Goal: Find specific page/section: Find specific page/section

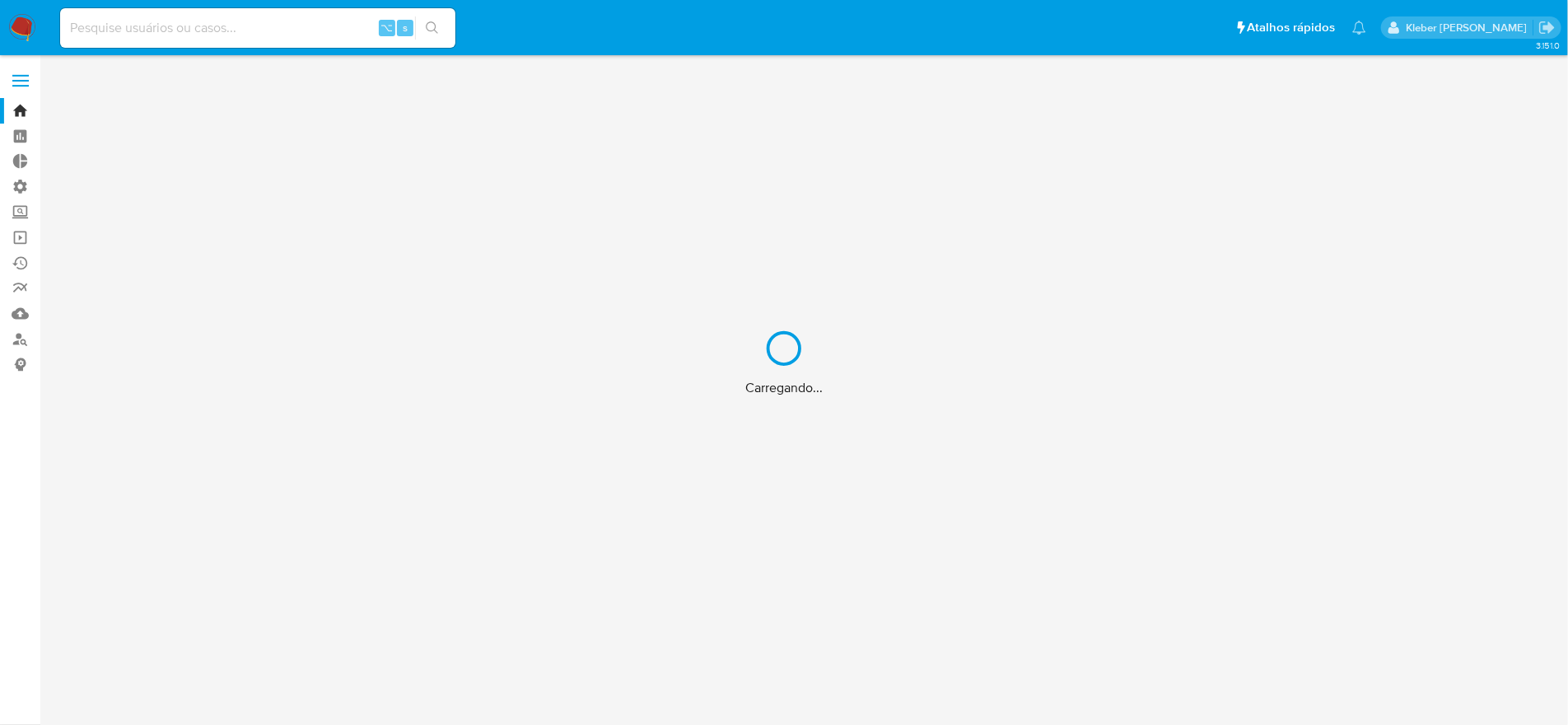
click at [120, 30] on div "Carregando..." at bounding box center [784, 362] width 1568 height 725
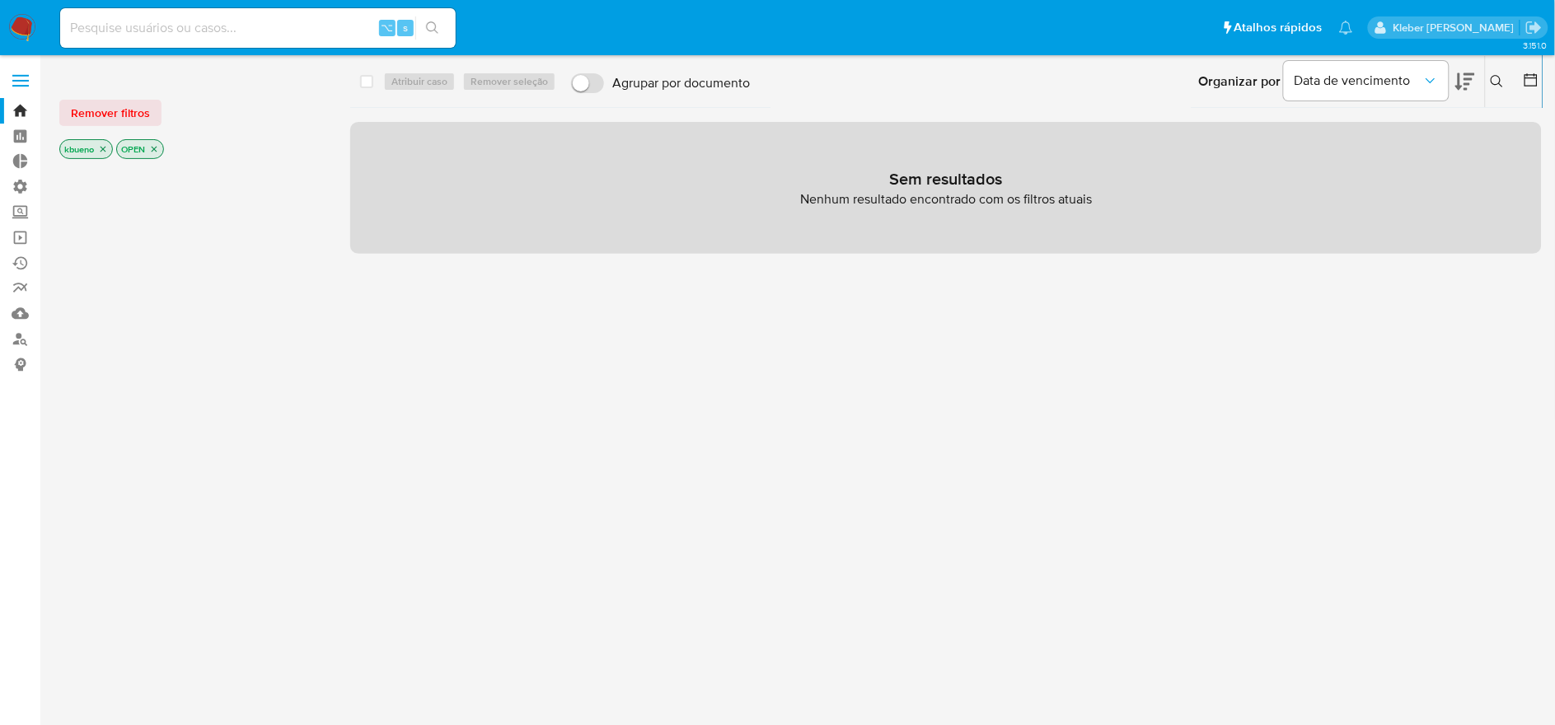
click at [128, 28] on input at bounding box center [257, 27] width 395 height 21
paste input "305852370"
type input "305852370"
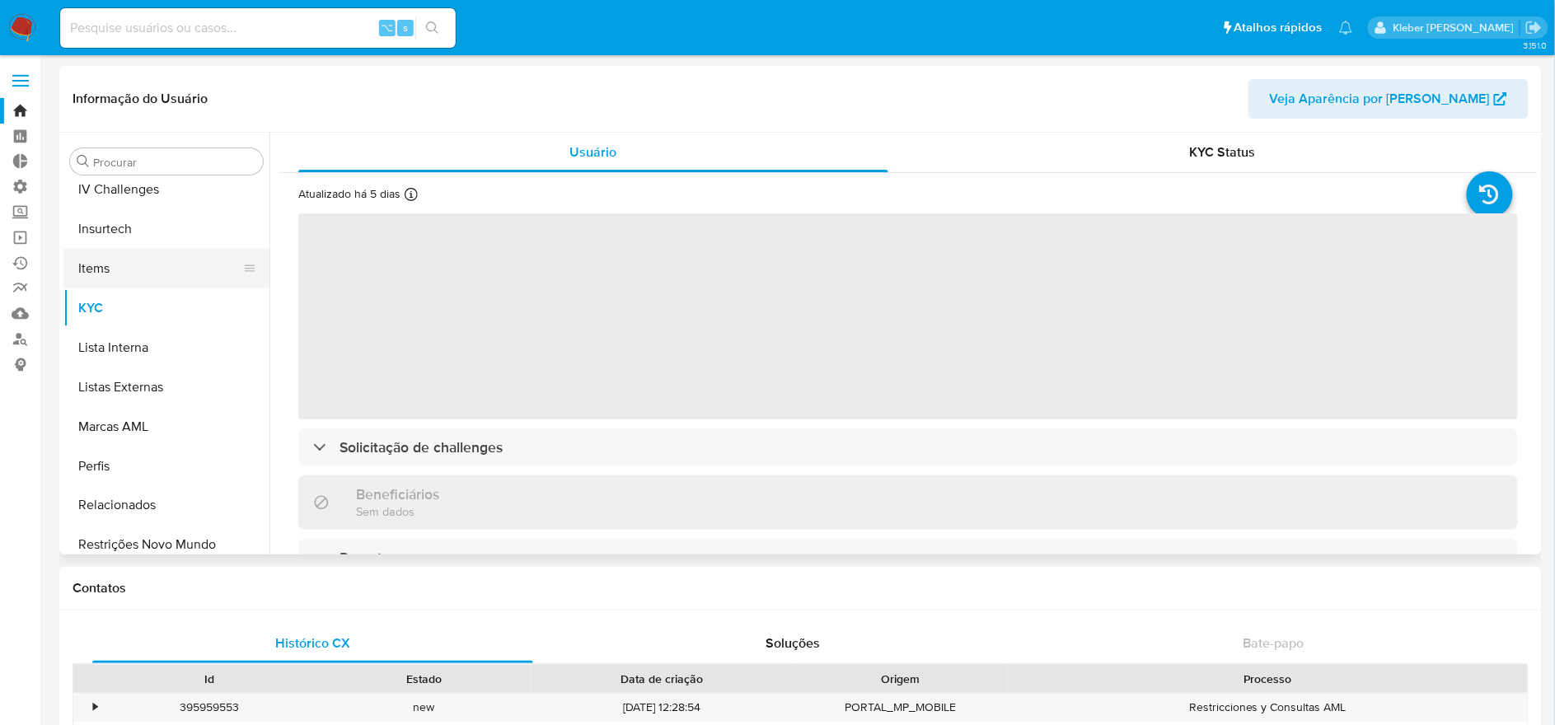
scroll to position [695, 0]
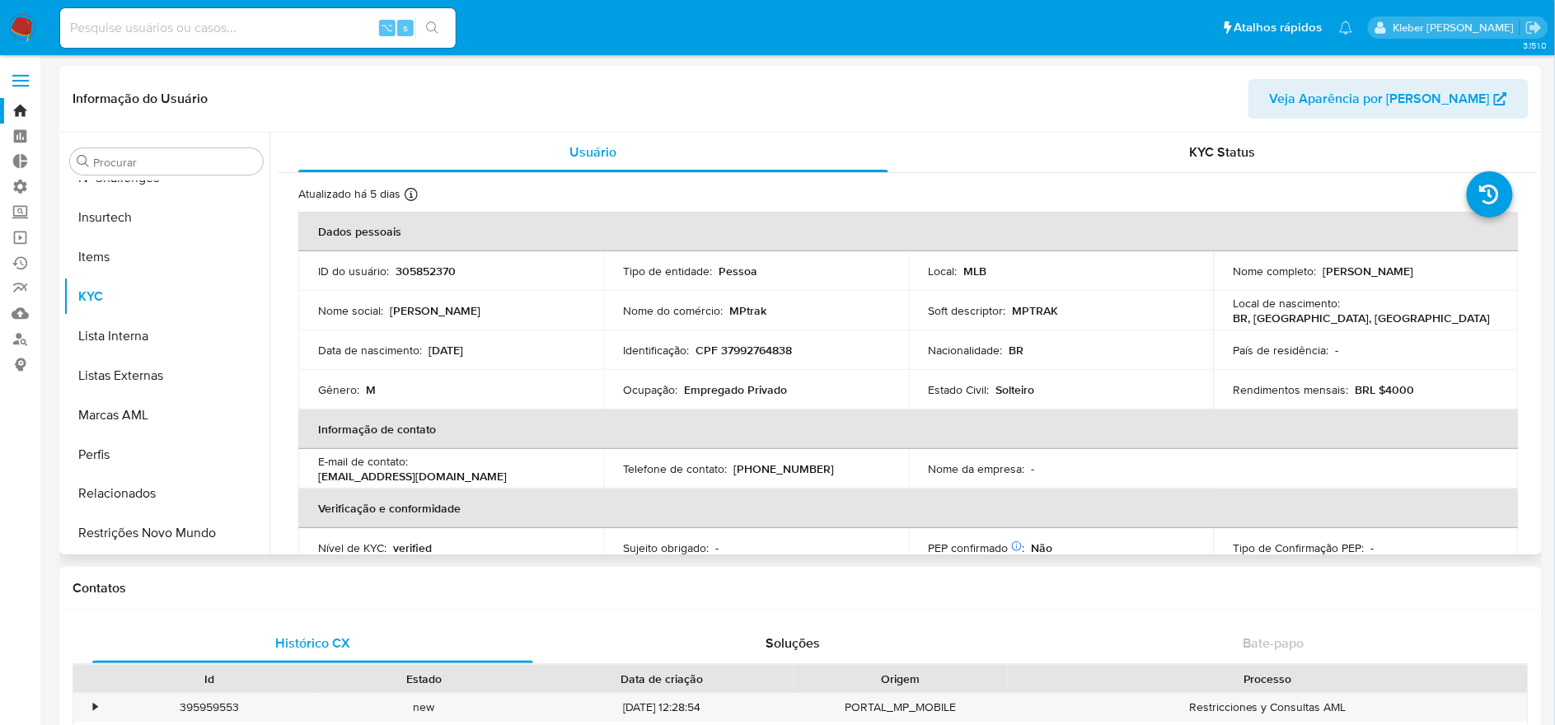
select select "10"
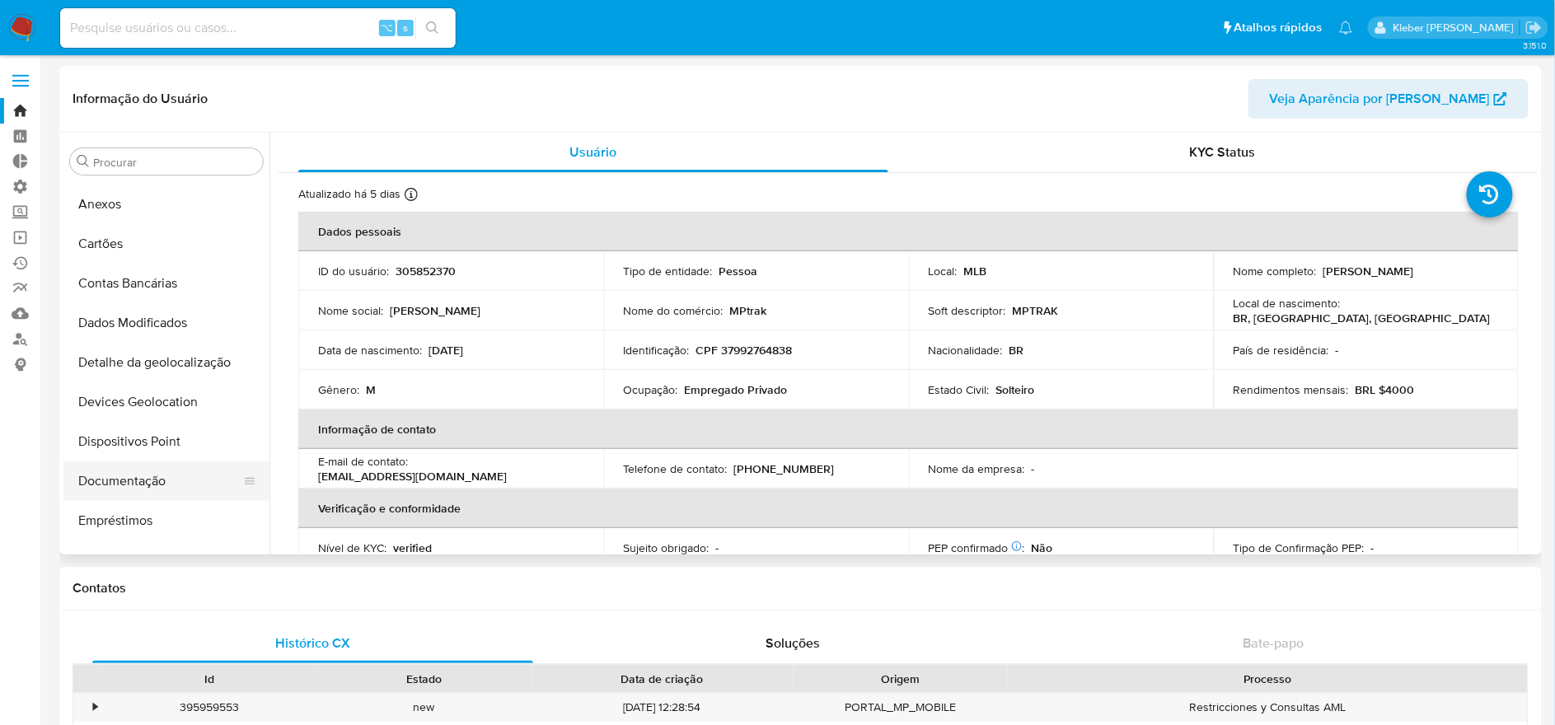
scroll to position [404, 0]
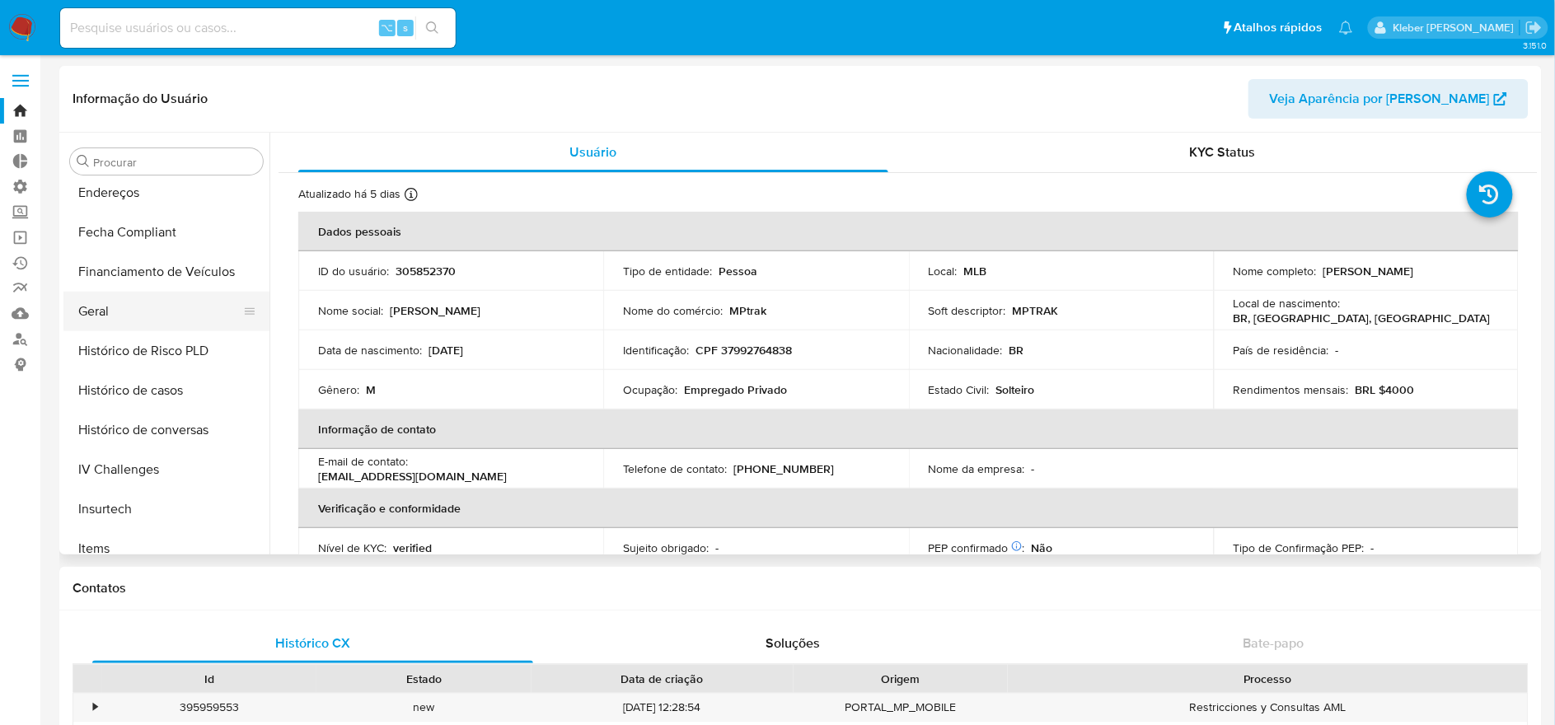
click at [127, 296] on button "Geral" at bounding box center [159, 312] width 193 height 40
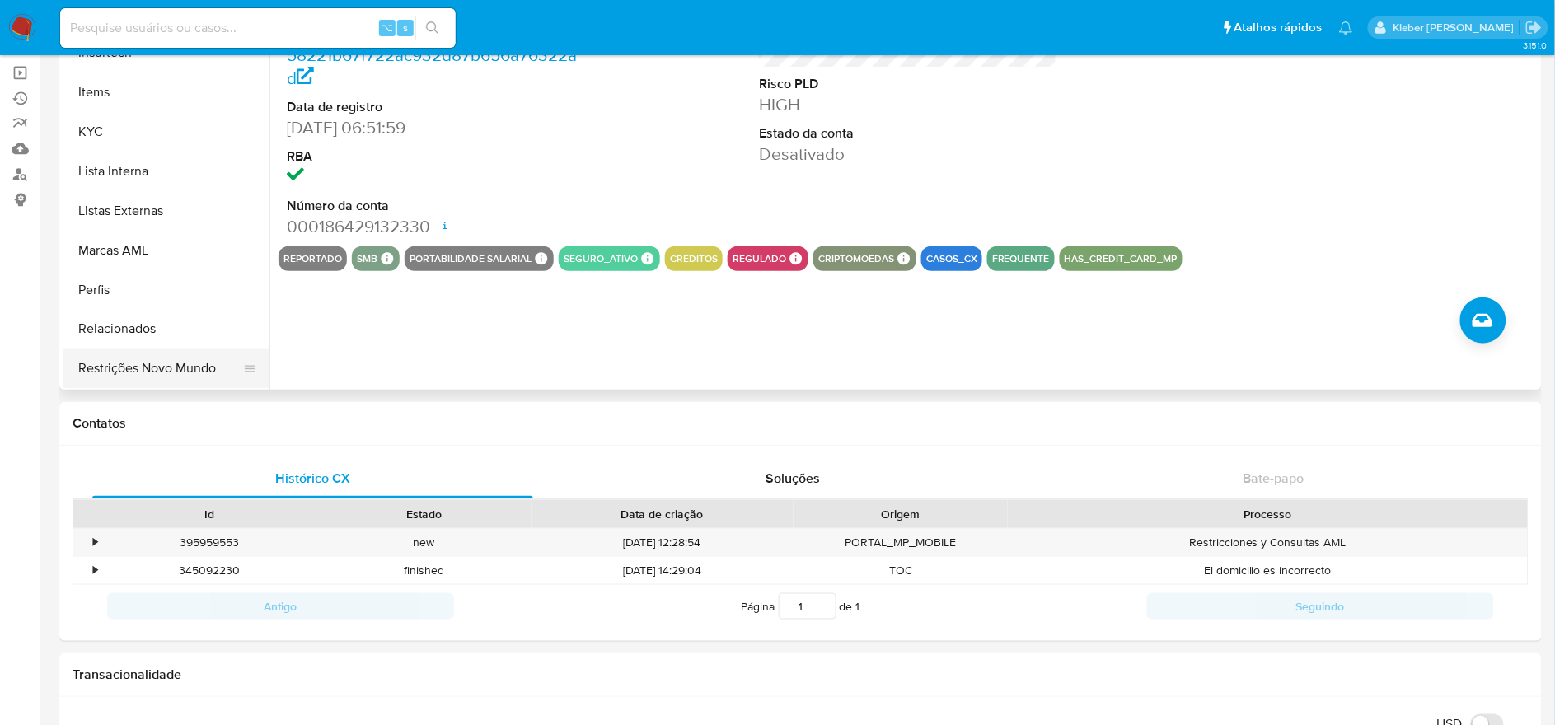
scroll to position [696, 0]
click at [175, 364] on button "Restrições Novo Mundo" at bounding box center [159, 368] width 193 height 40
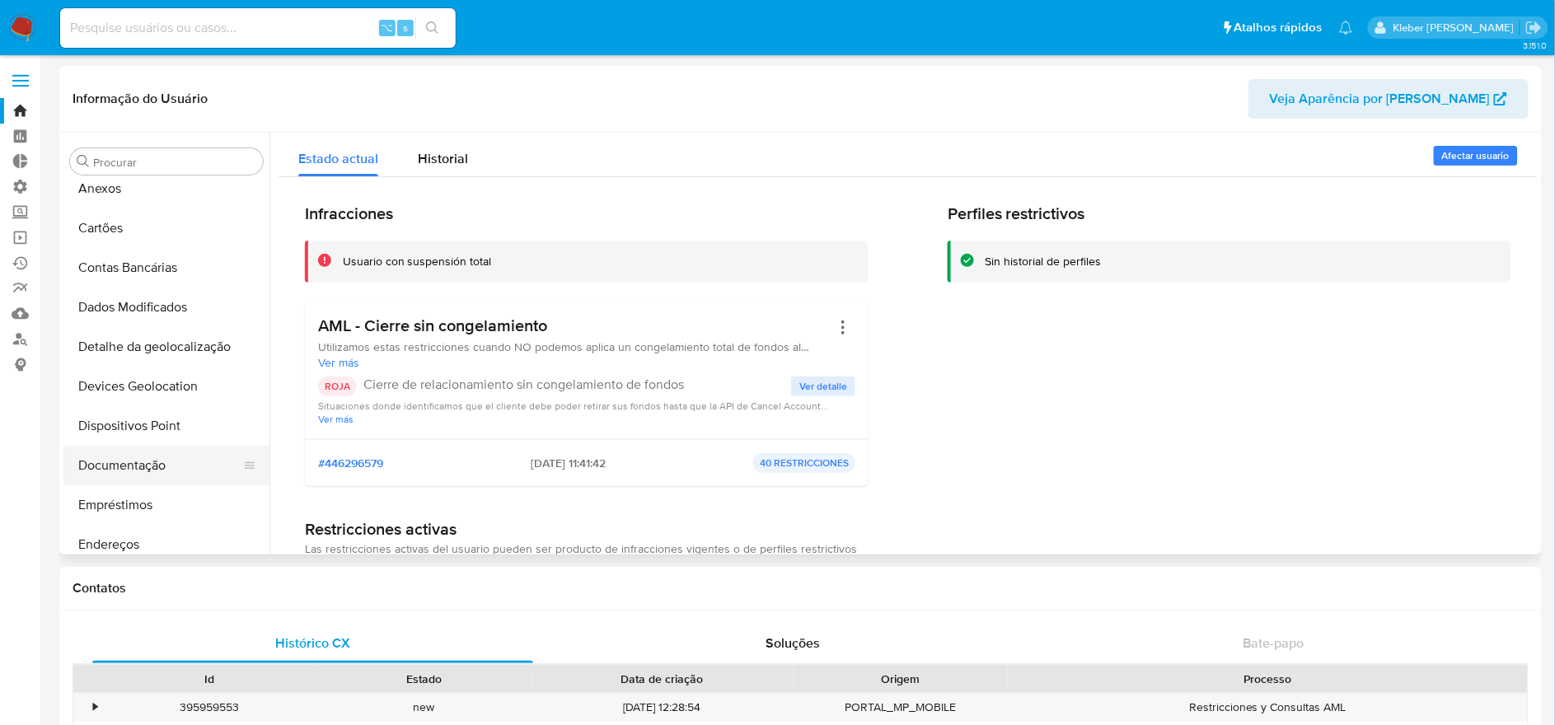
scroll to position [166, 0]
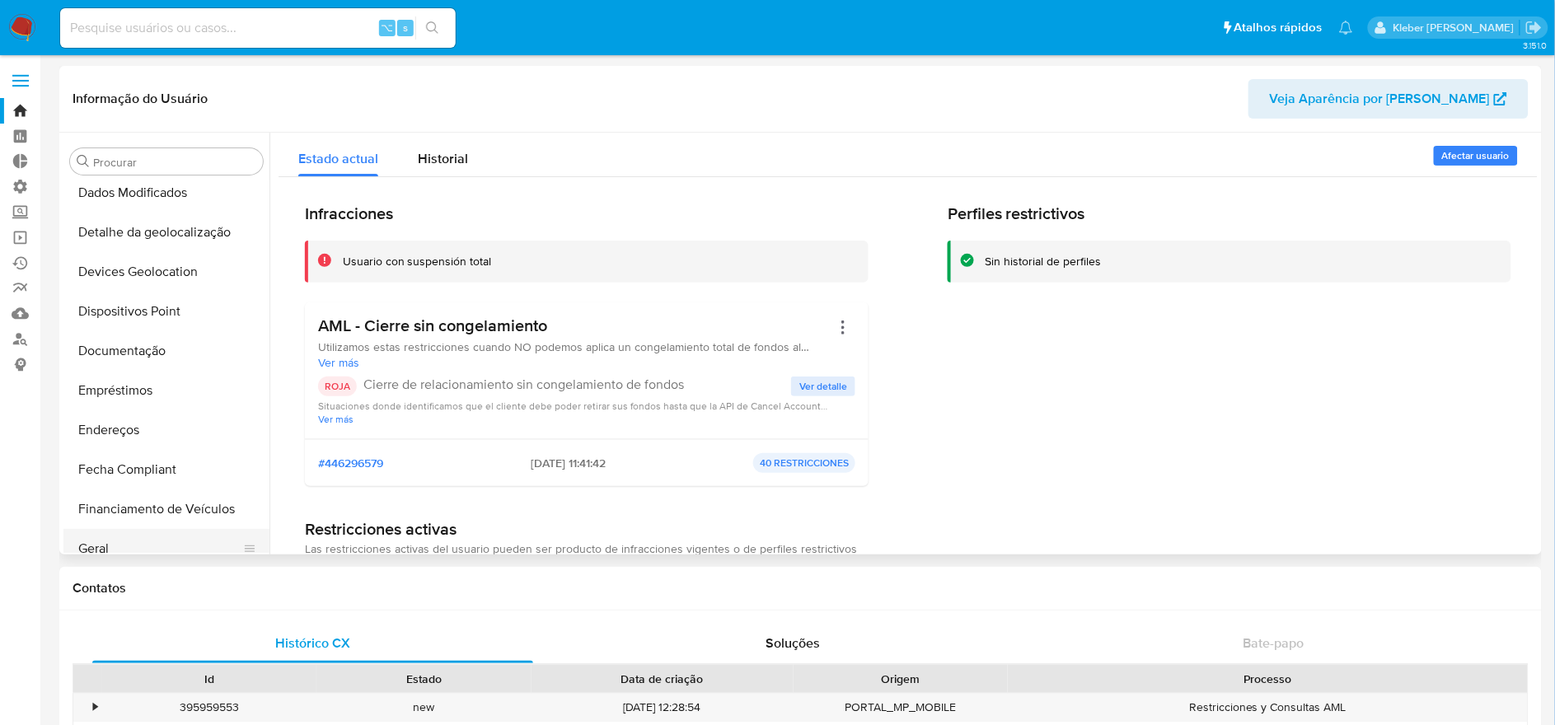
click at [129, 548] on button "Geral" at bounding box center [159, 549] width 193 height 40
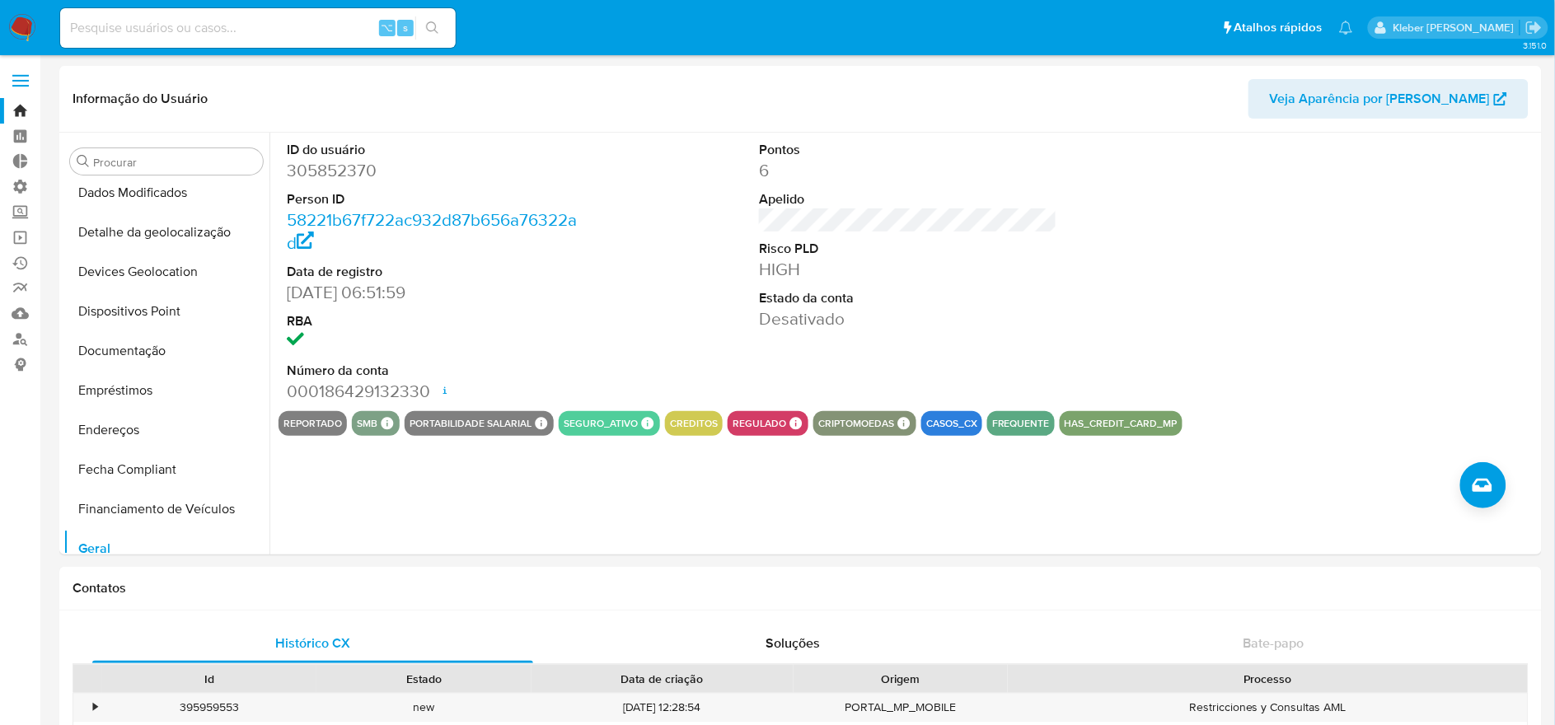
click at [193, 28] on input at bounding box center [257, 27] width 395 height 21
paste input "1377604111"
type input "1377604111"
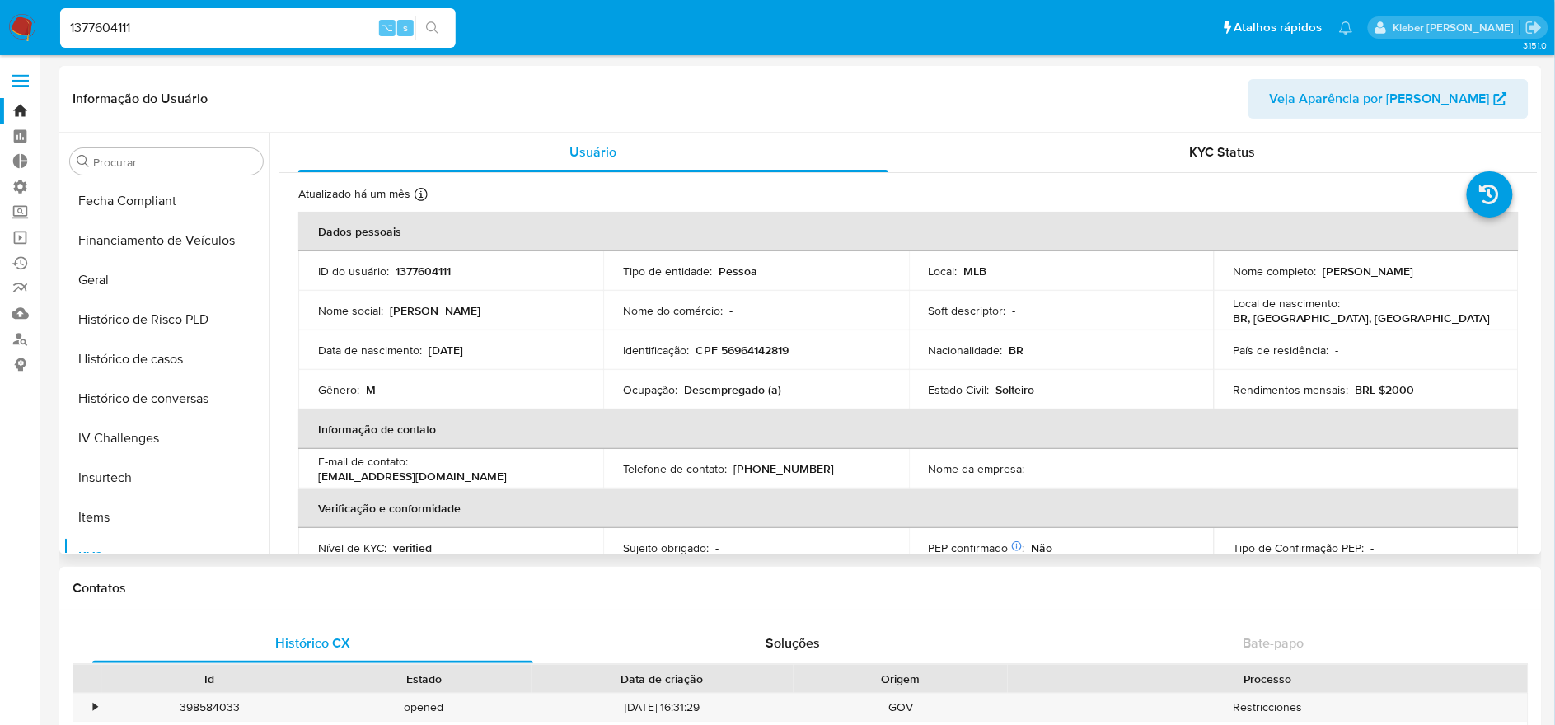
select select "10"
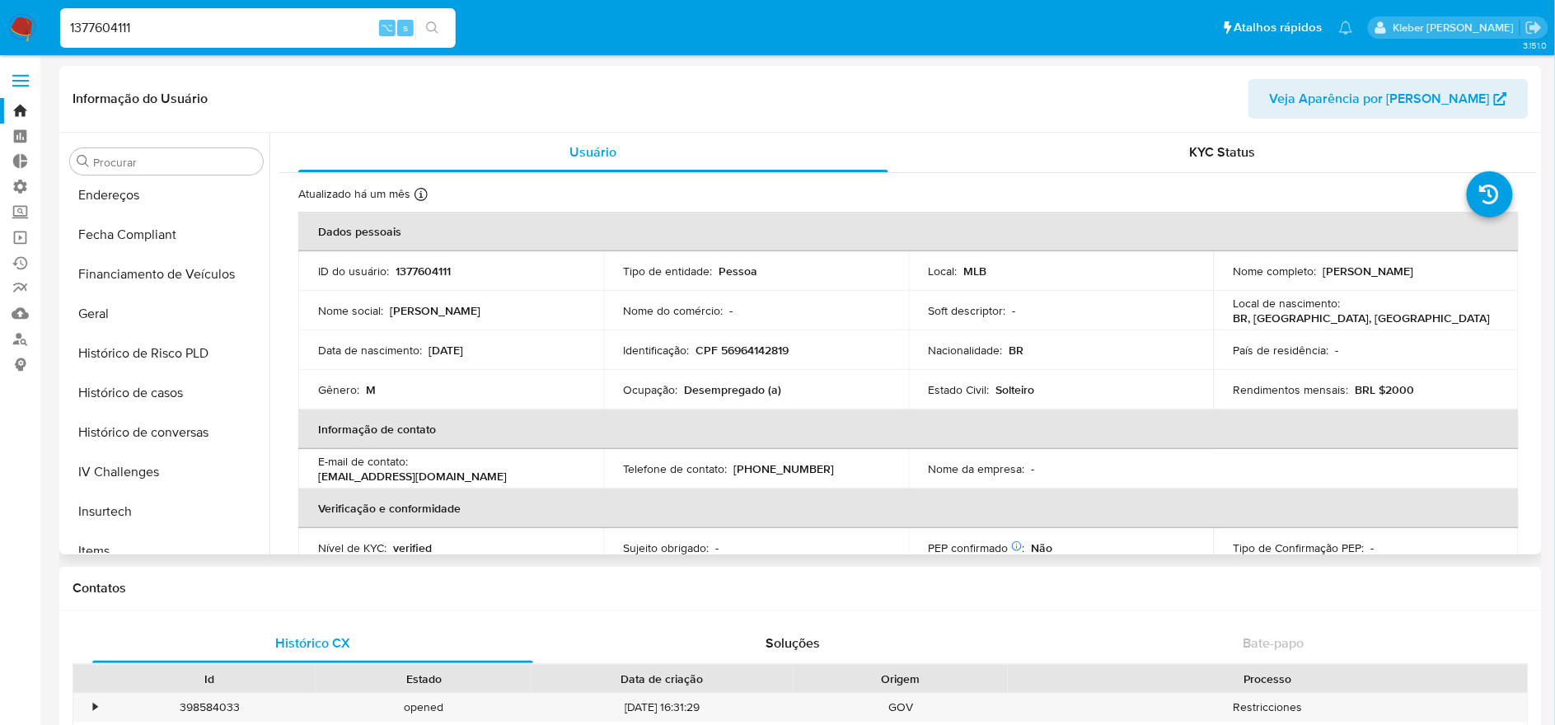
scroll to position [398, 0]
click at [154, 317] on button "Geral" at bounding box center [159, 317] width 193 height 40
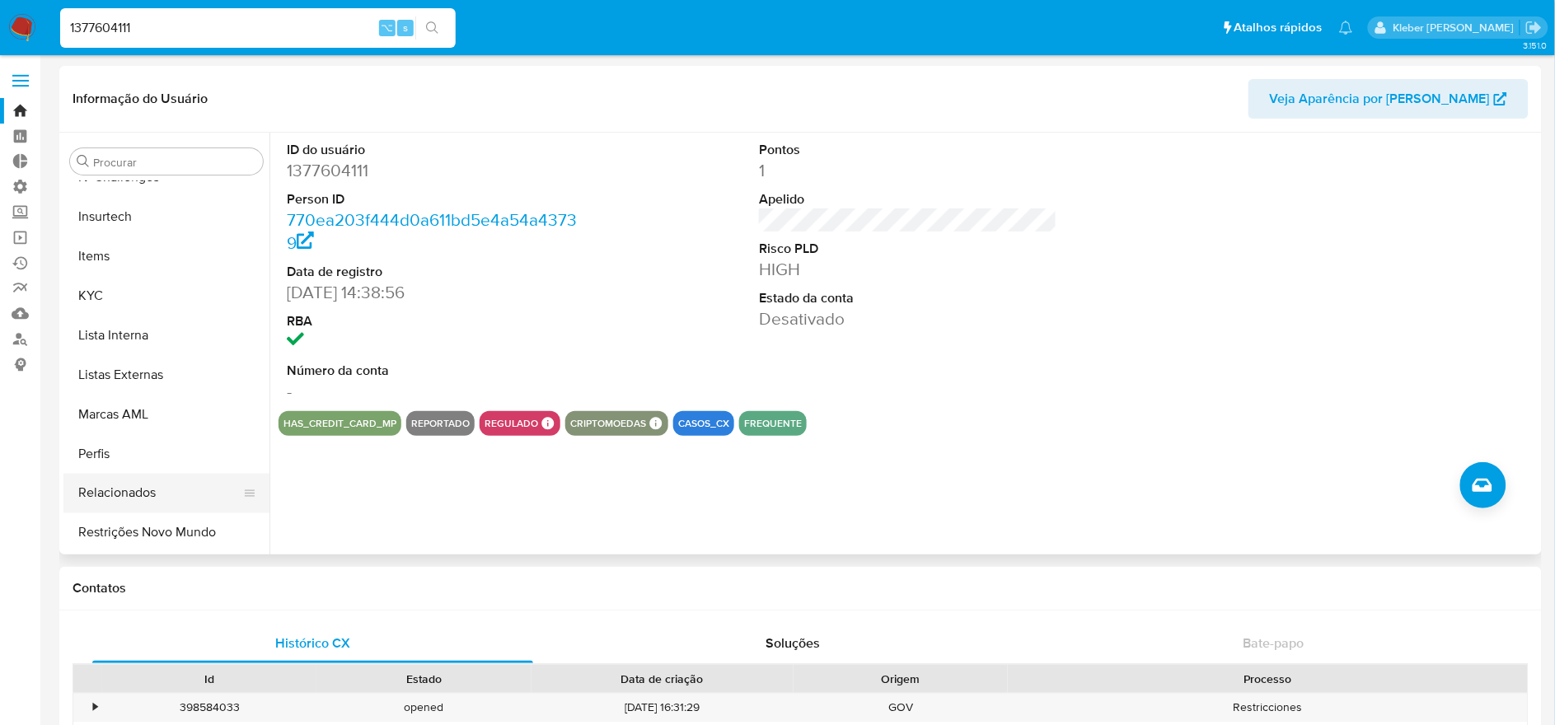
scroll to position [695, 0]
click at [183, 533] on button "Restrições Novo Mundo" at bounding box center [159, 534] width 193 height 40
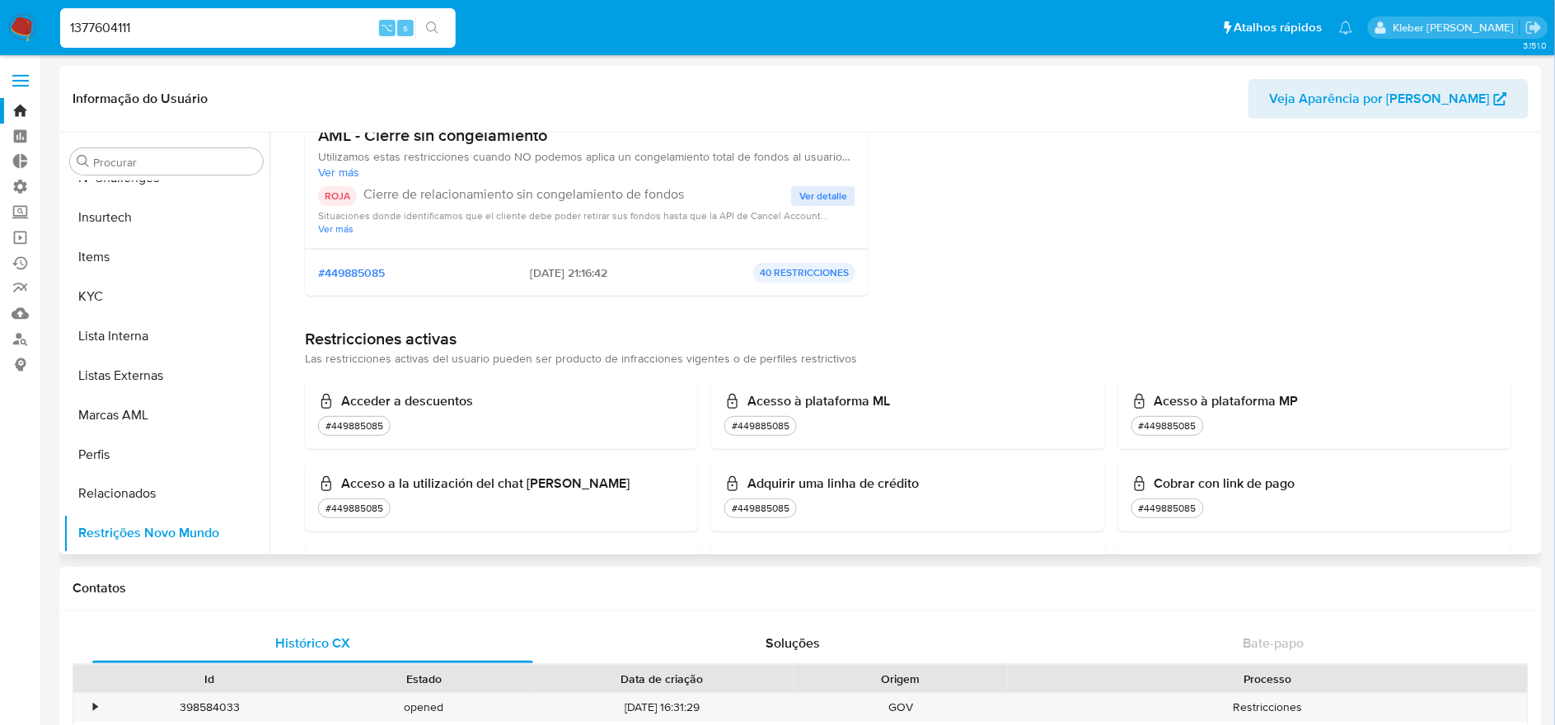
scroll to position [0, 0]
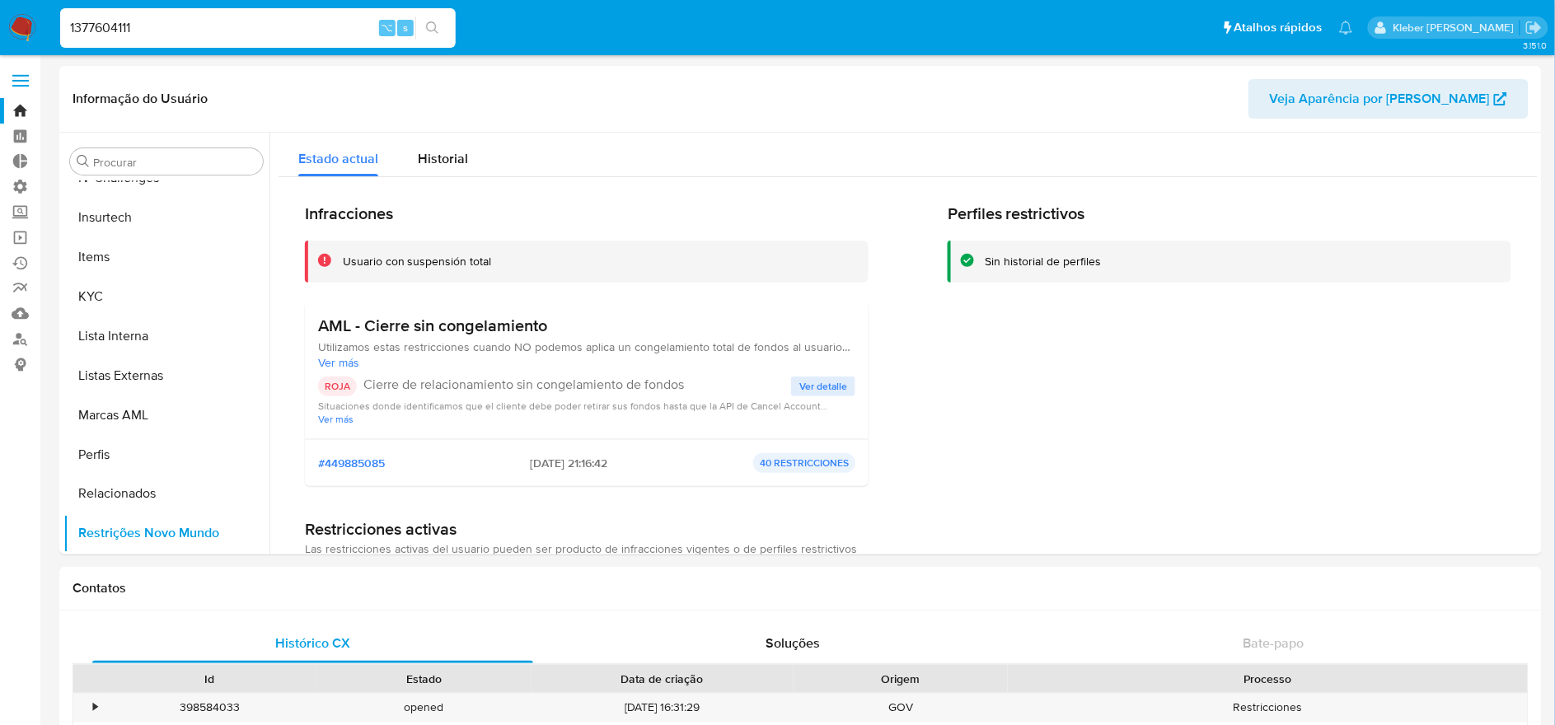
drag, startPoint x: 207, startPoint y: 28, endPoint x: 47, endPoint y: 26, distance: 159.8
click at [47, 26] on nav "Pausado Ver notificaciones 1377604111 ⌥ s Atalhos rápidos Presiona las siguient…" at bounding box center [777, 27] width 1555 height 55
type input "√"
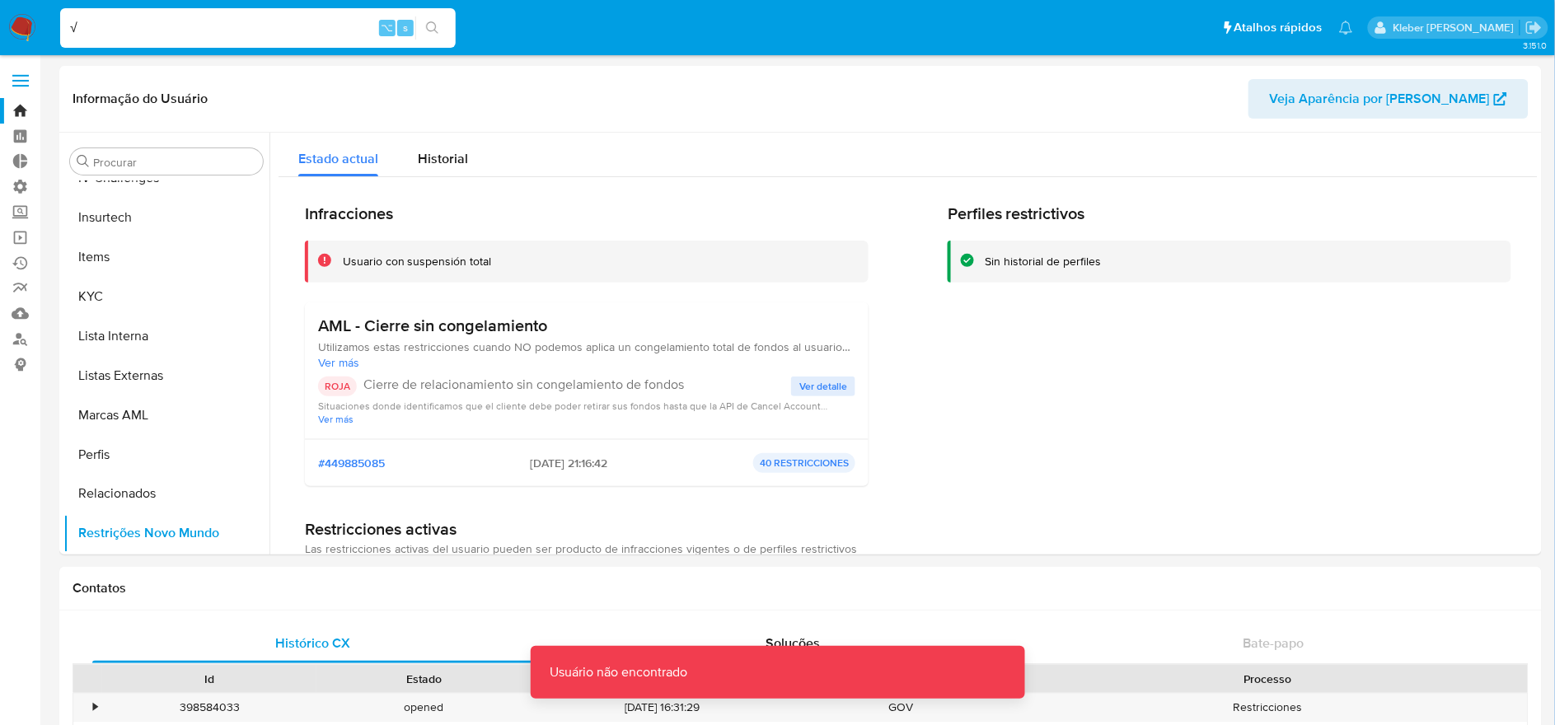
click at [96, 20] on input "√" at bounding box center [257, 27] width 395 height 21
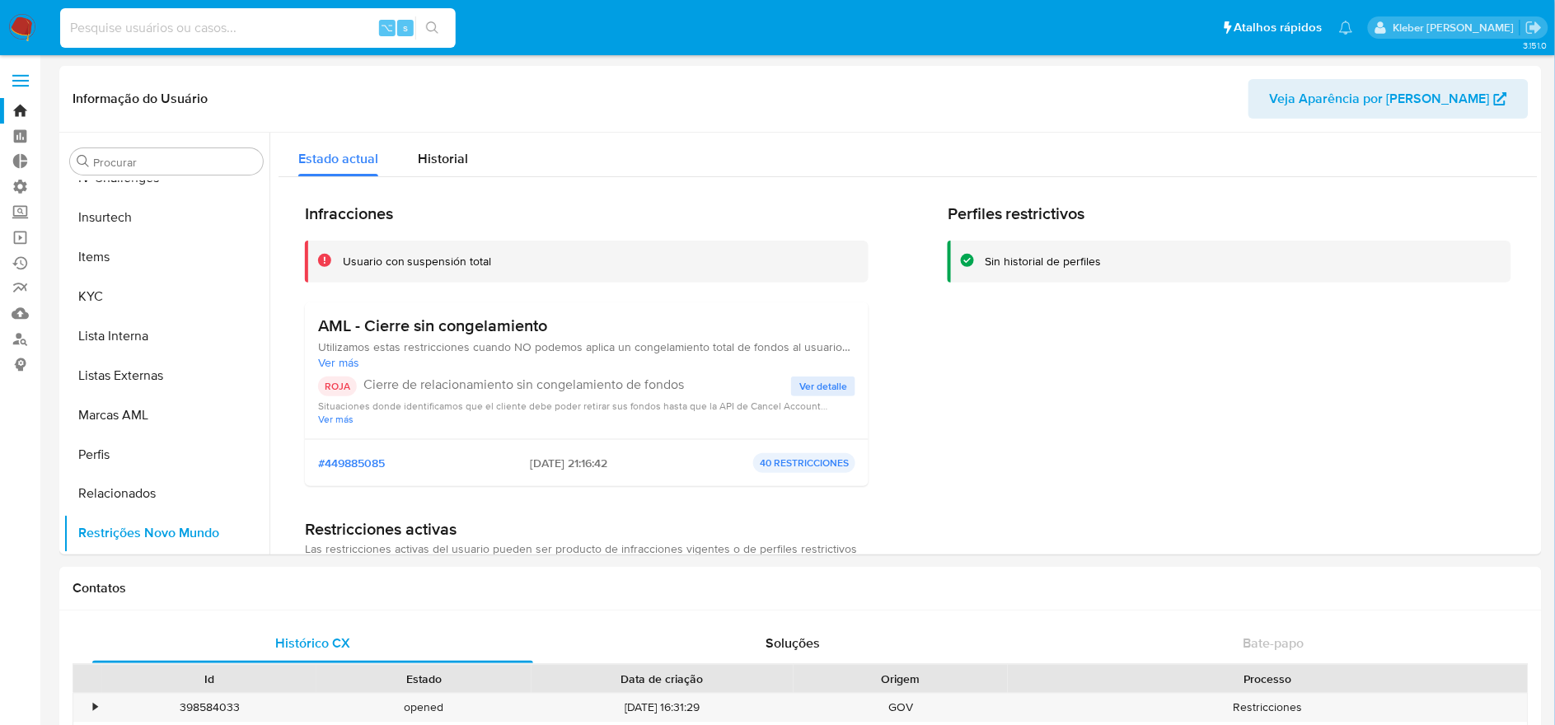
paste input "305852370"
type input "305852370"
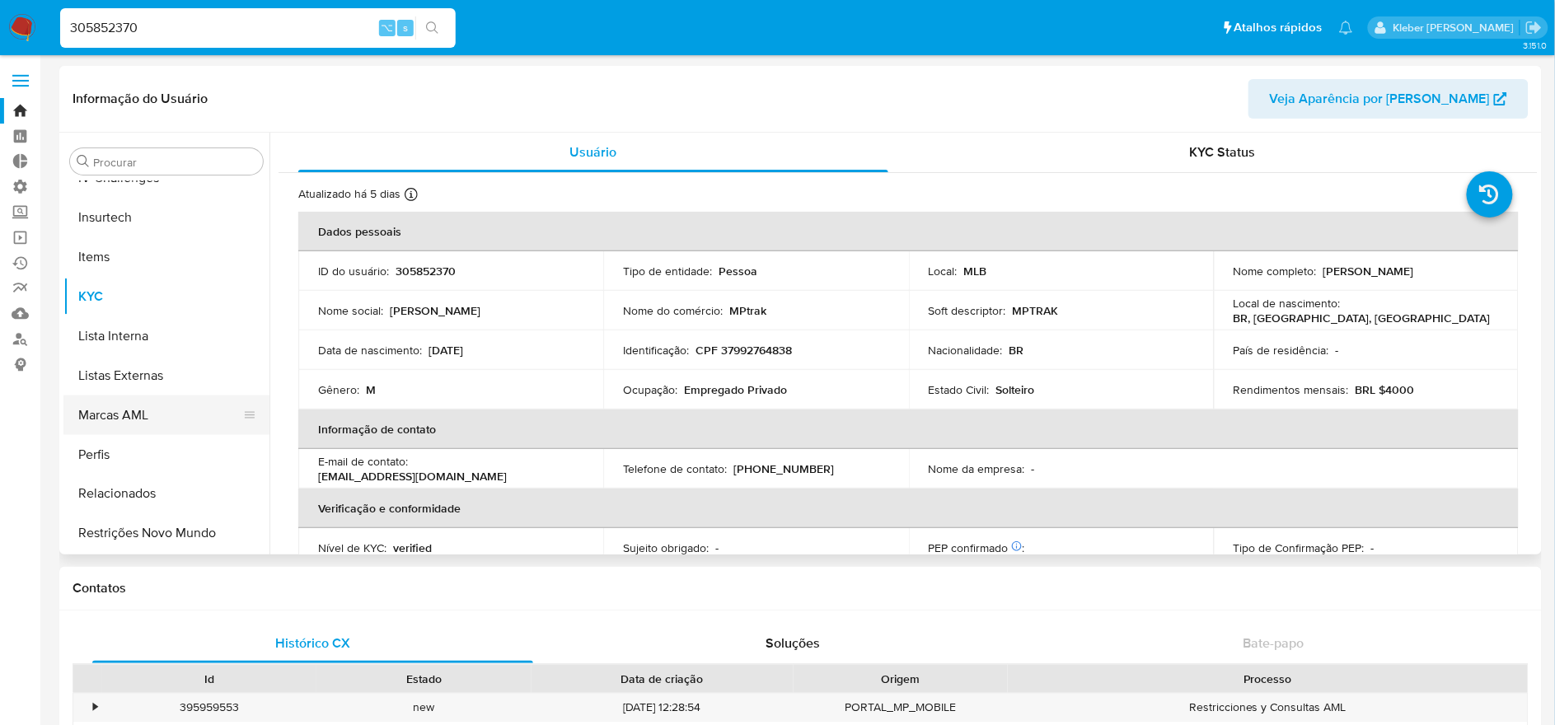
scroll to position [696, 0]
select select "10"
click at [203, 533] on button "Restrições Novo Mundo" at bounding box center [159, 533] width 193 height 40
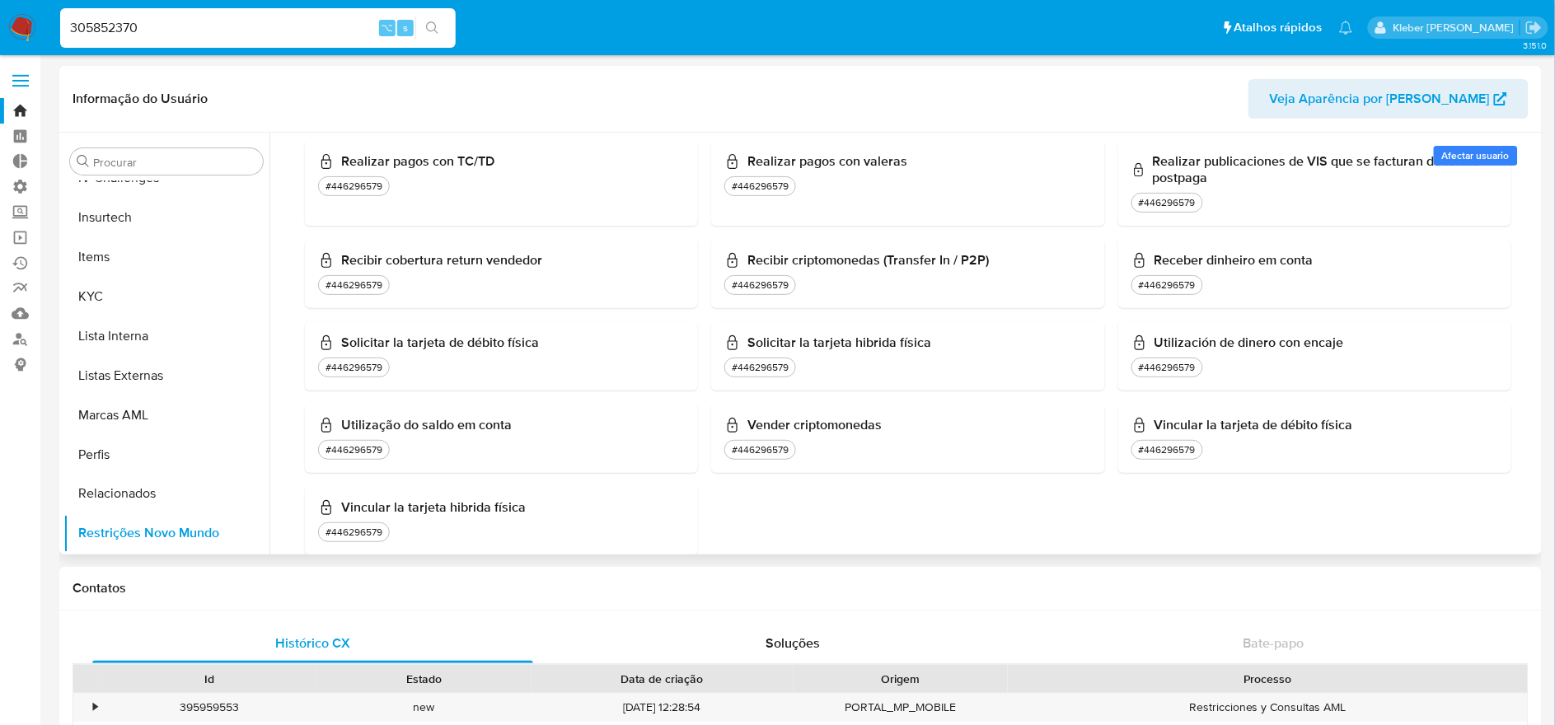
scroll to position [1206, 0]
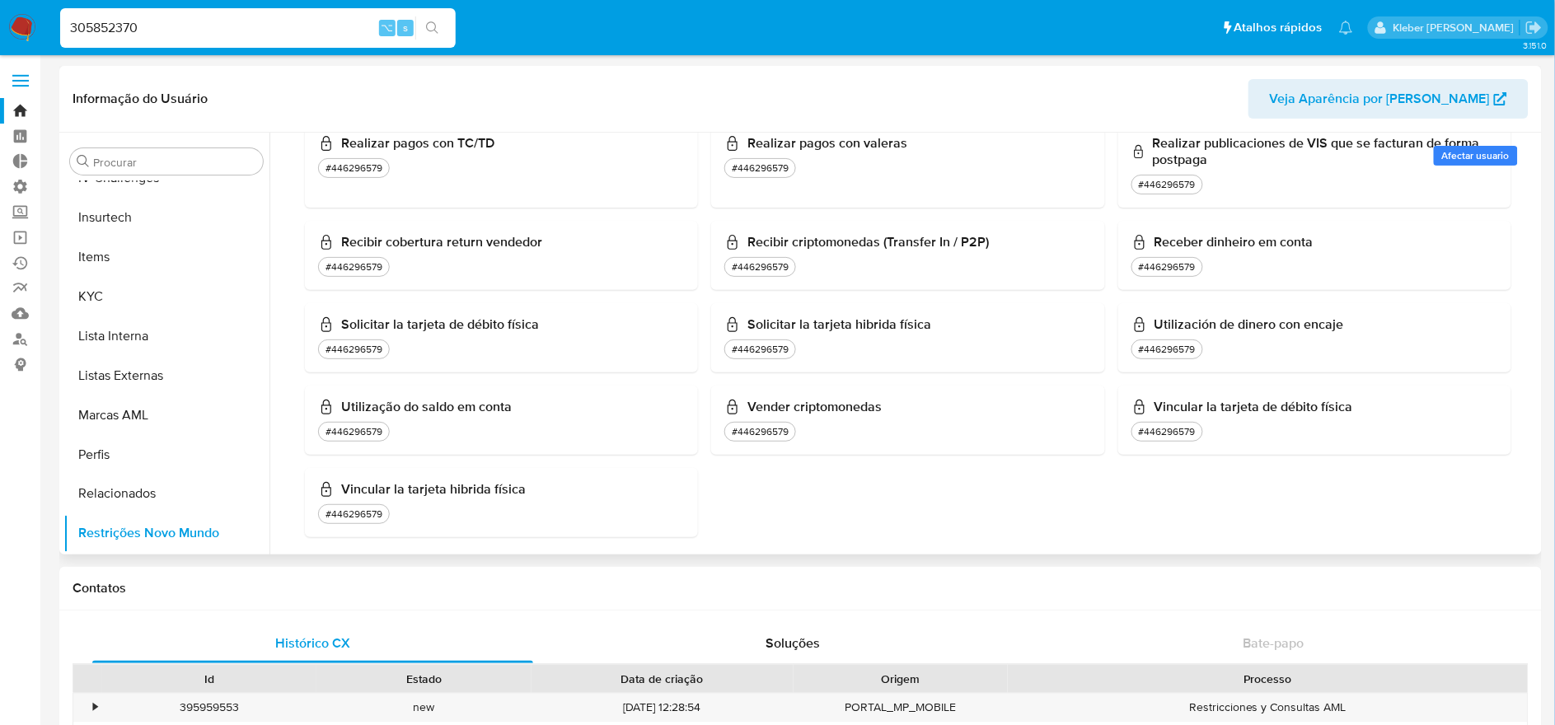
click at [374, 425] on div "#446296579" at bounding box center [353, 431] width 63 height 13
click at [427, 402] on div "Utilização do saldo em conta #446296579" at bounding box center [501, 420] width 367 height 43
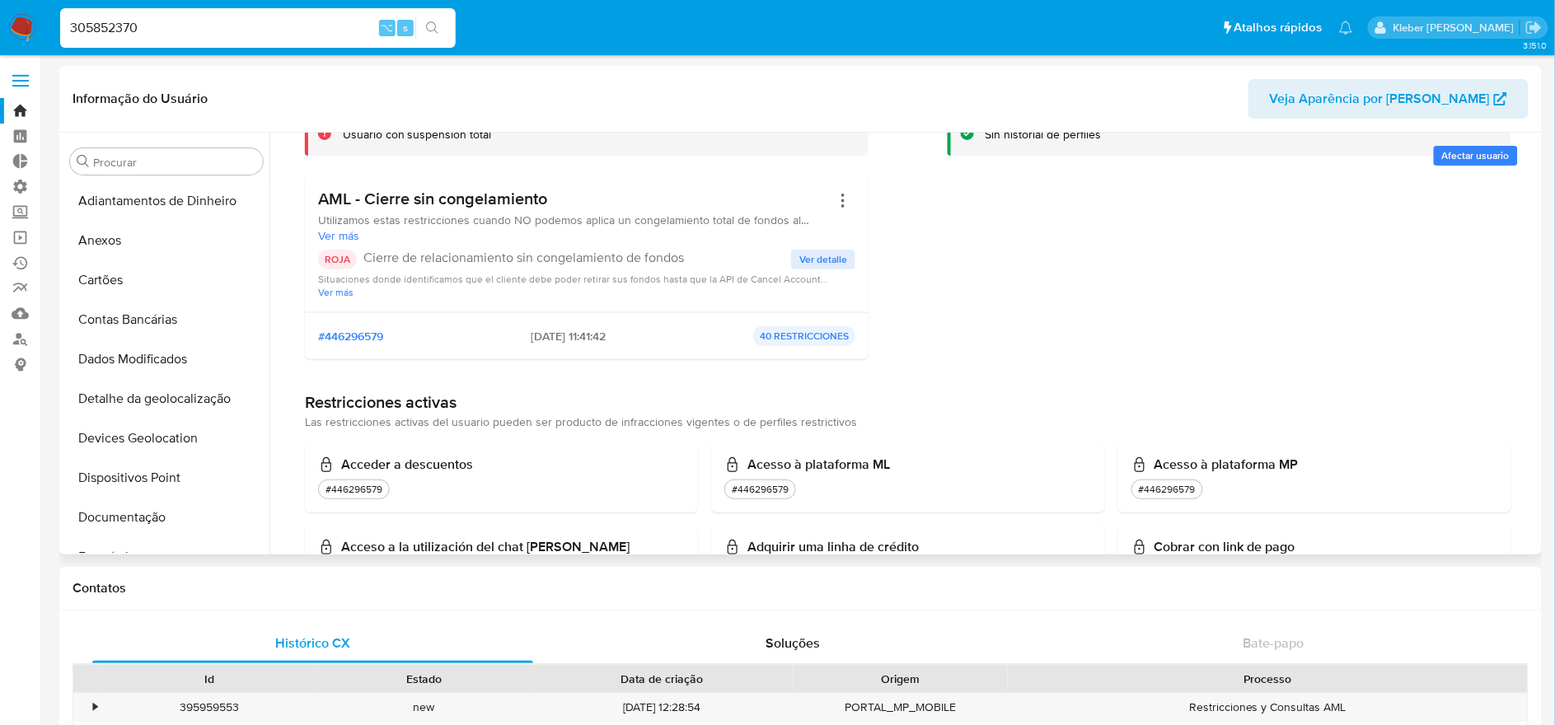
scroll to position [0, 0]
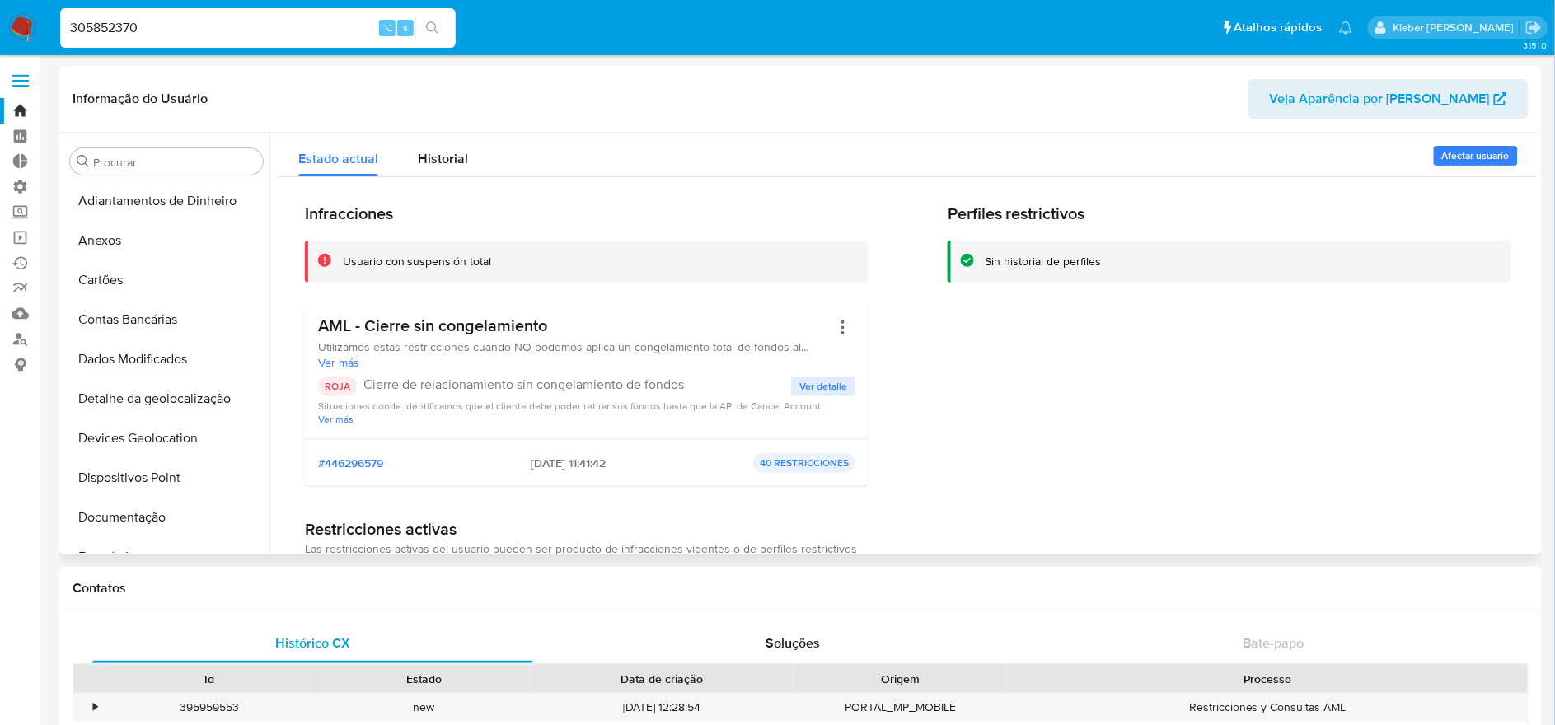
drag, startPoint x: 339, startPoint y: 326, endPoint x: 536, endPoint y: 320, distance: 197.0
click at [536, 320] on h3 "AML - Cierre sin congelamiento" at bounding box center [574, 326] width 512 height 21
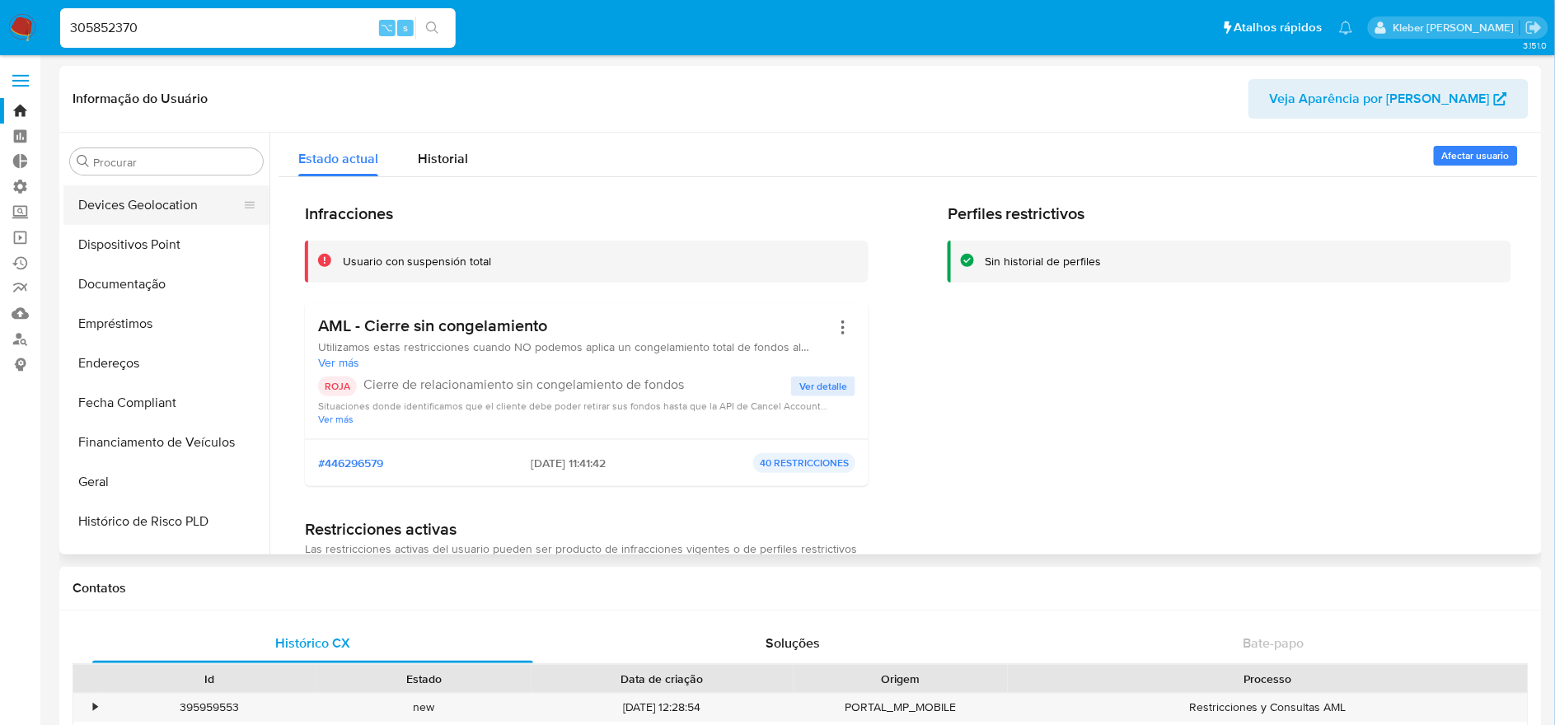
scroll to position [283, 0]
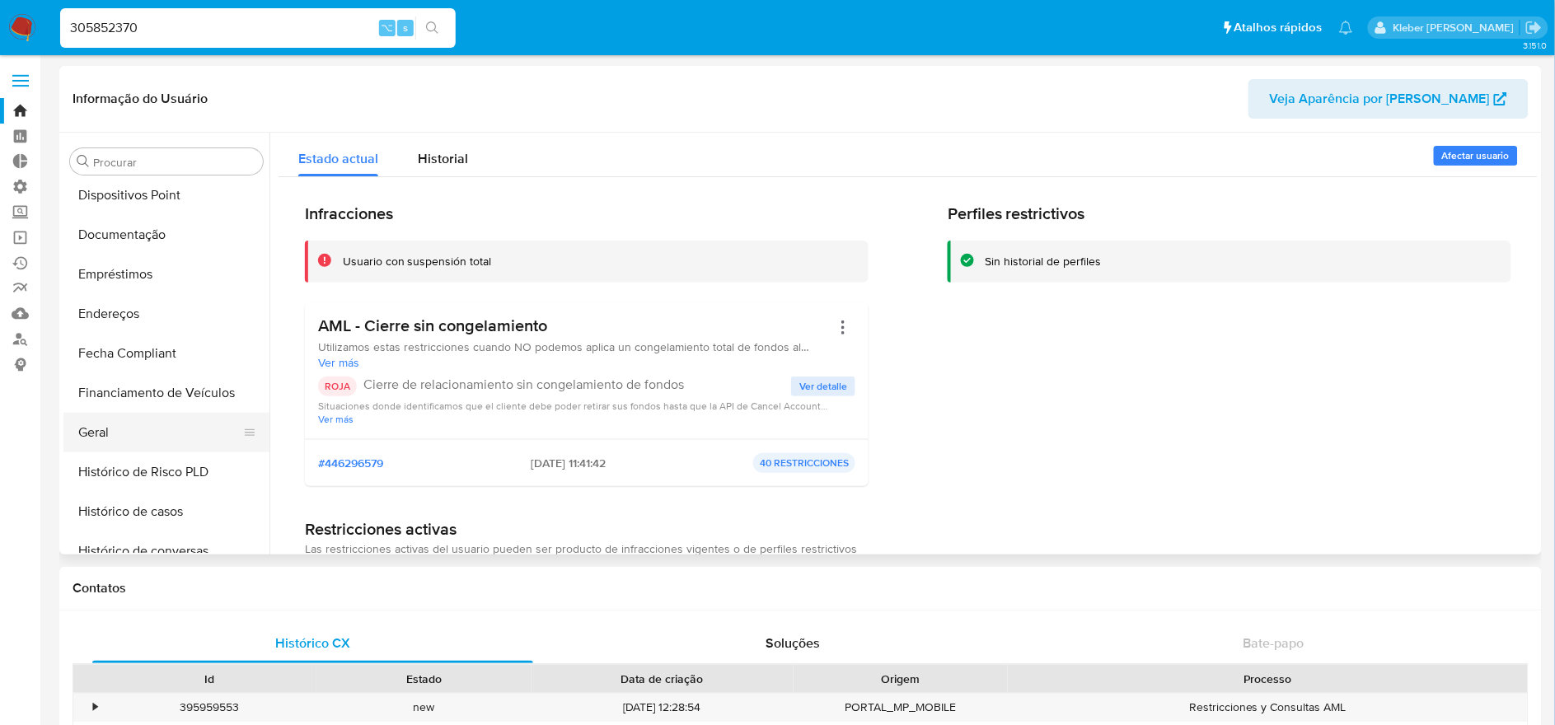
click at [173, 437] on button "Geral" at bounding box center [159, 433] width 193 height 40
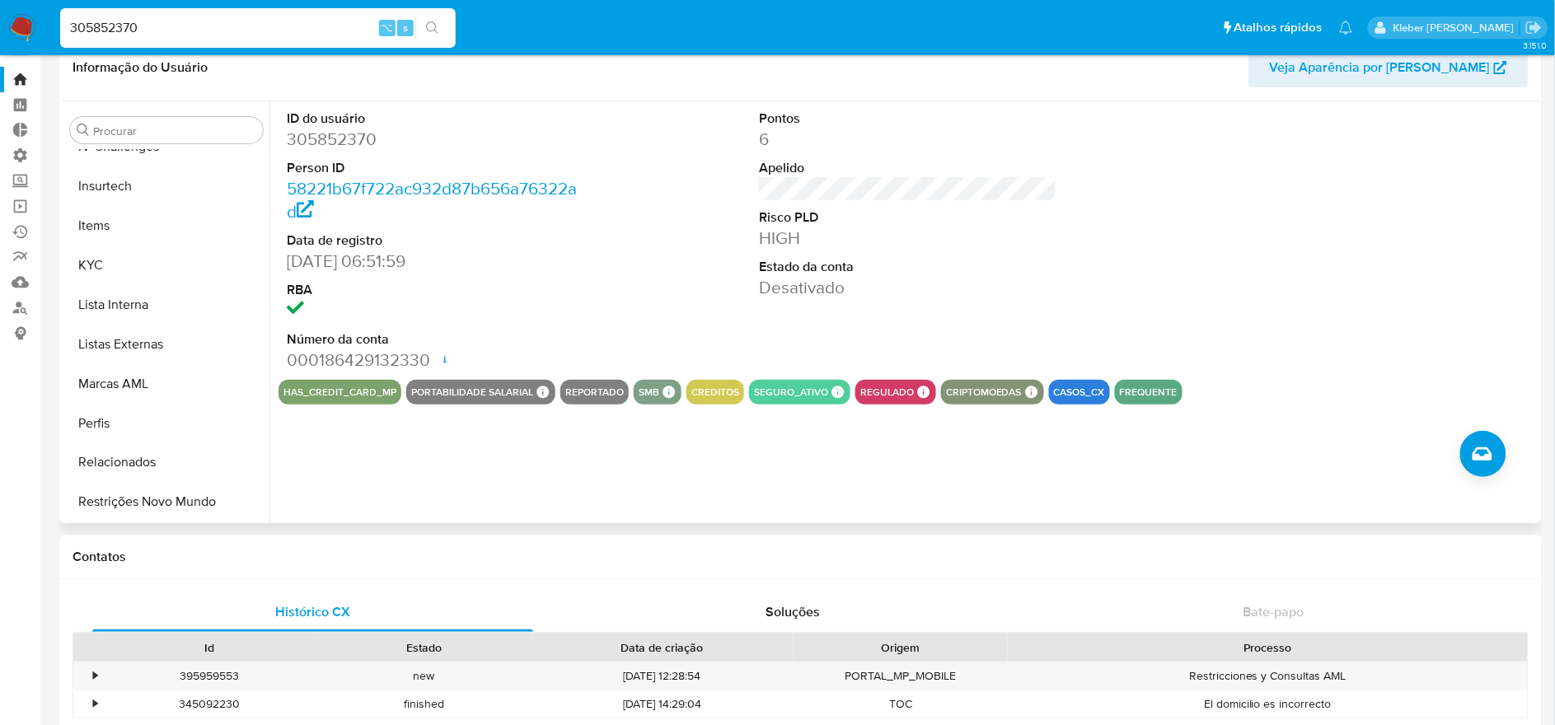
scroll to position [695, 0]
drag, startPoint x: 191, startPoint y: 23, endPoint x: 43, endPoint y: 31, distance: 148.5
click at [43, 31] on nav "Pausado Ver notificaciones 305852370 ⌥ s Atalhos rápidos Presiona las siguiente…" at bounding box center [777, 27] width 1555 height 55
paste input "1377604111"
type input "1377604111"
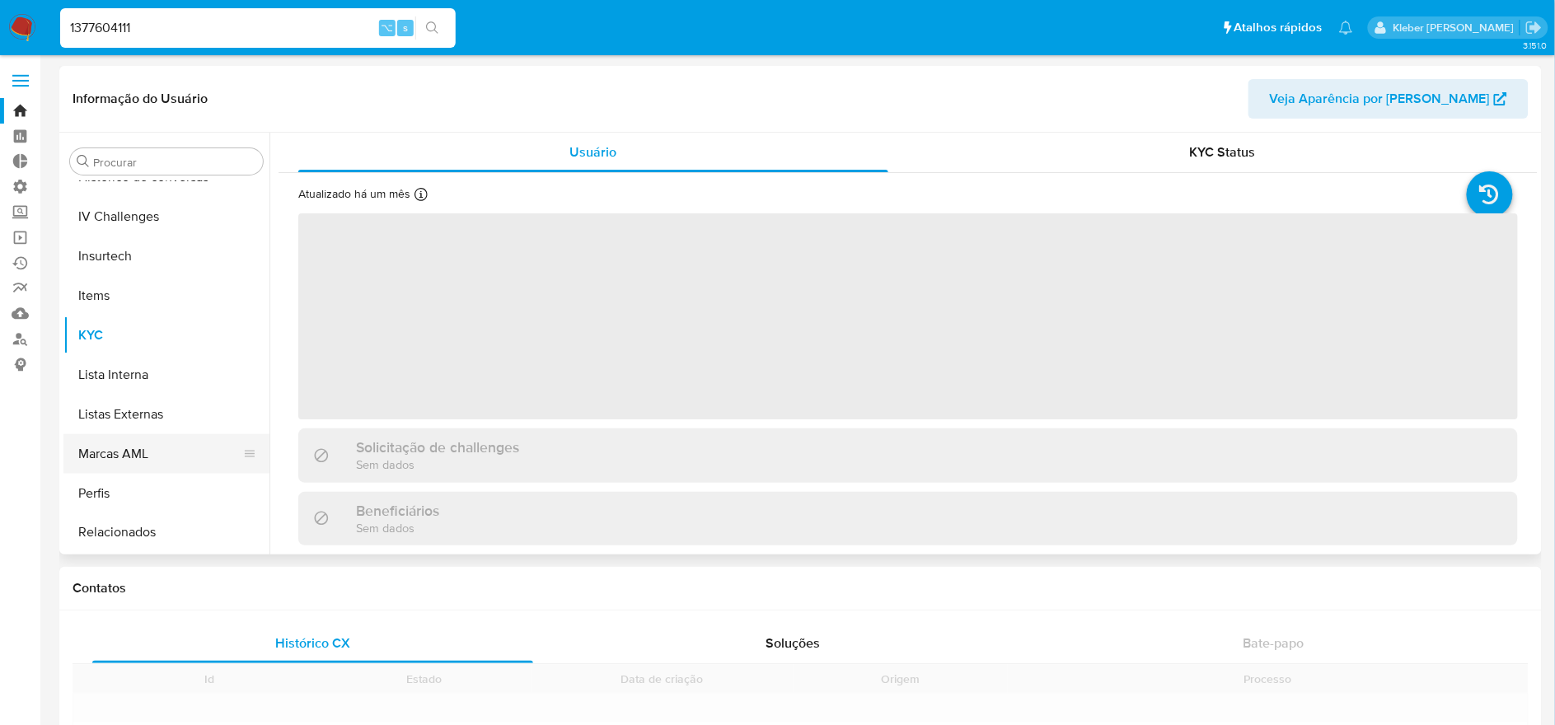
scroll to position [695, 0]
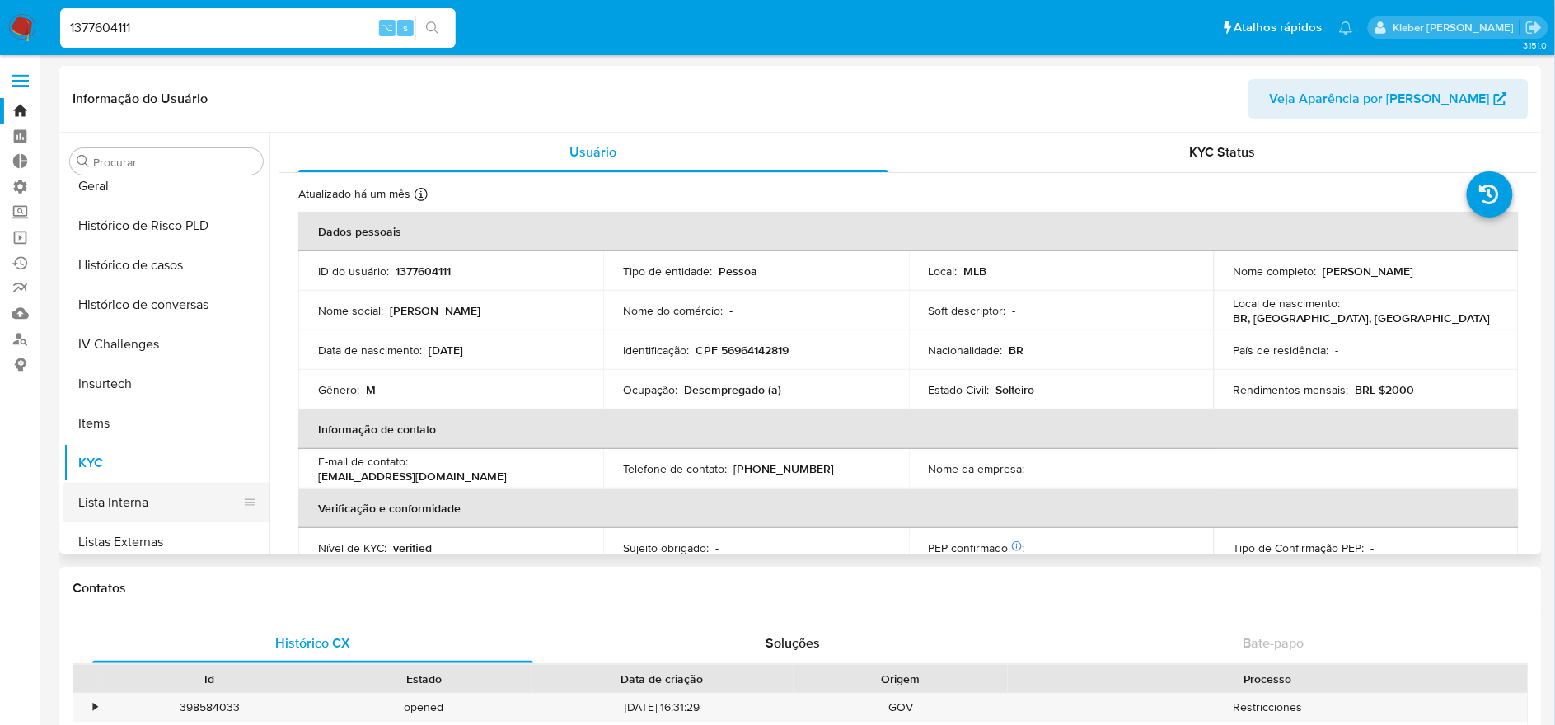
select select "10"
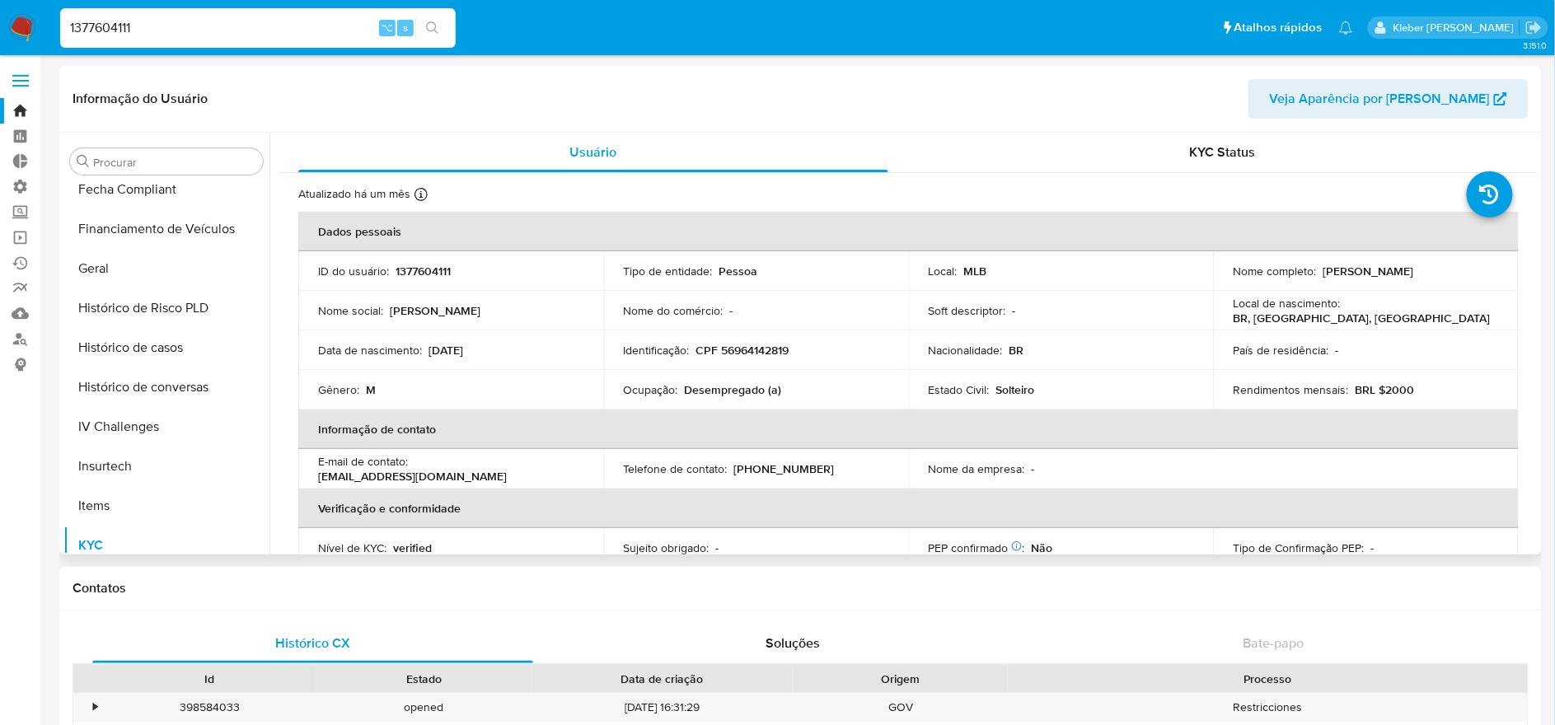
scroll to position [448, 0]
click at [127, 274] on button "Geral" at bounding box center [159, 267] width 193 height 40
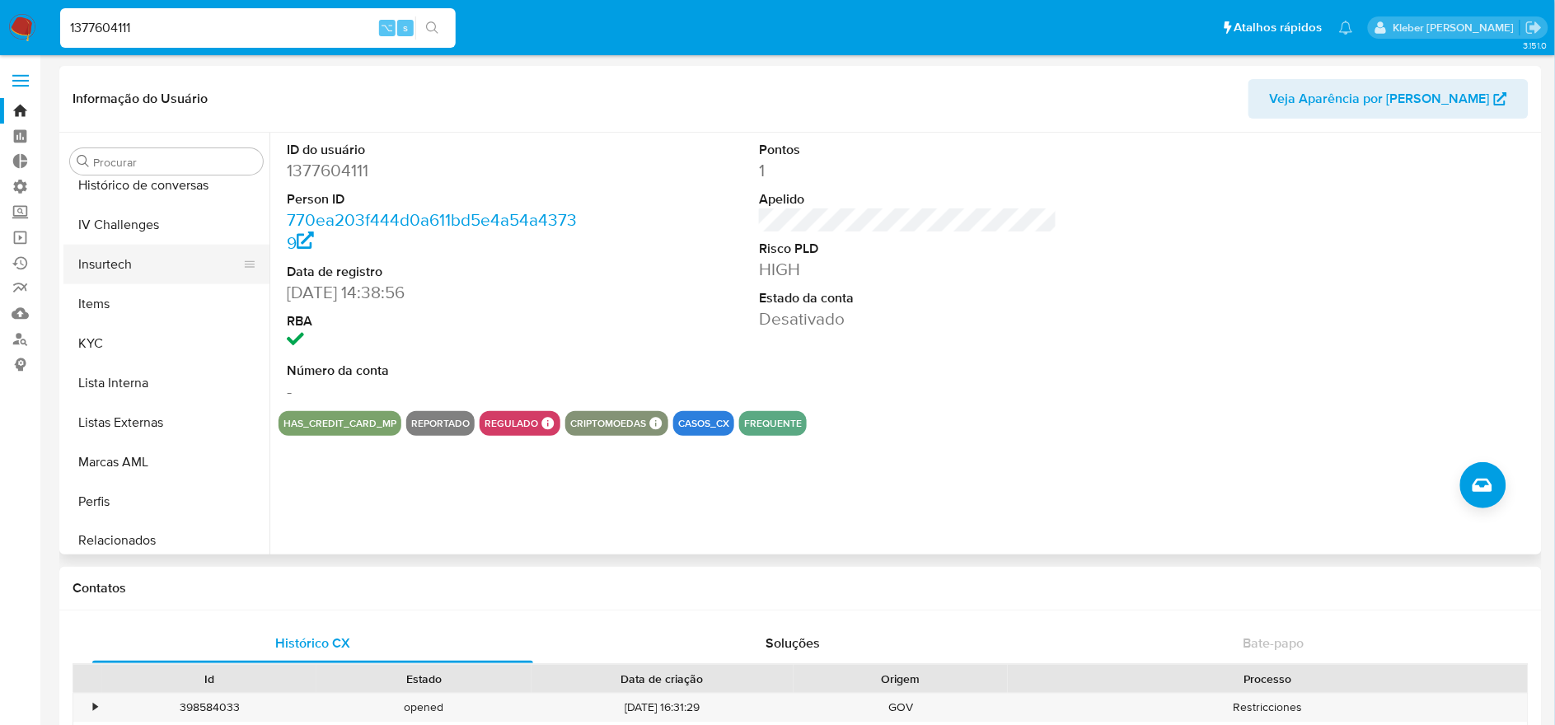
scroll to position [696, 0]
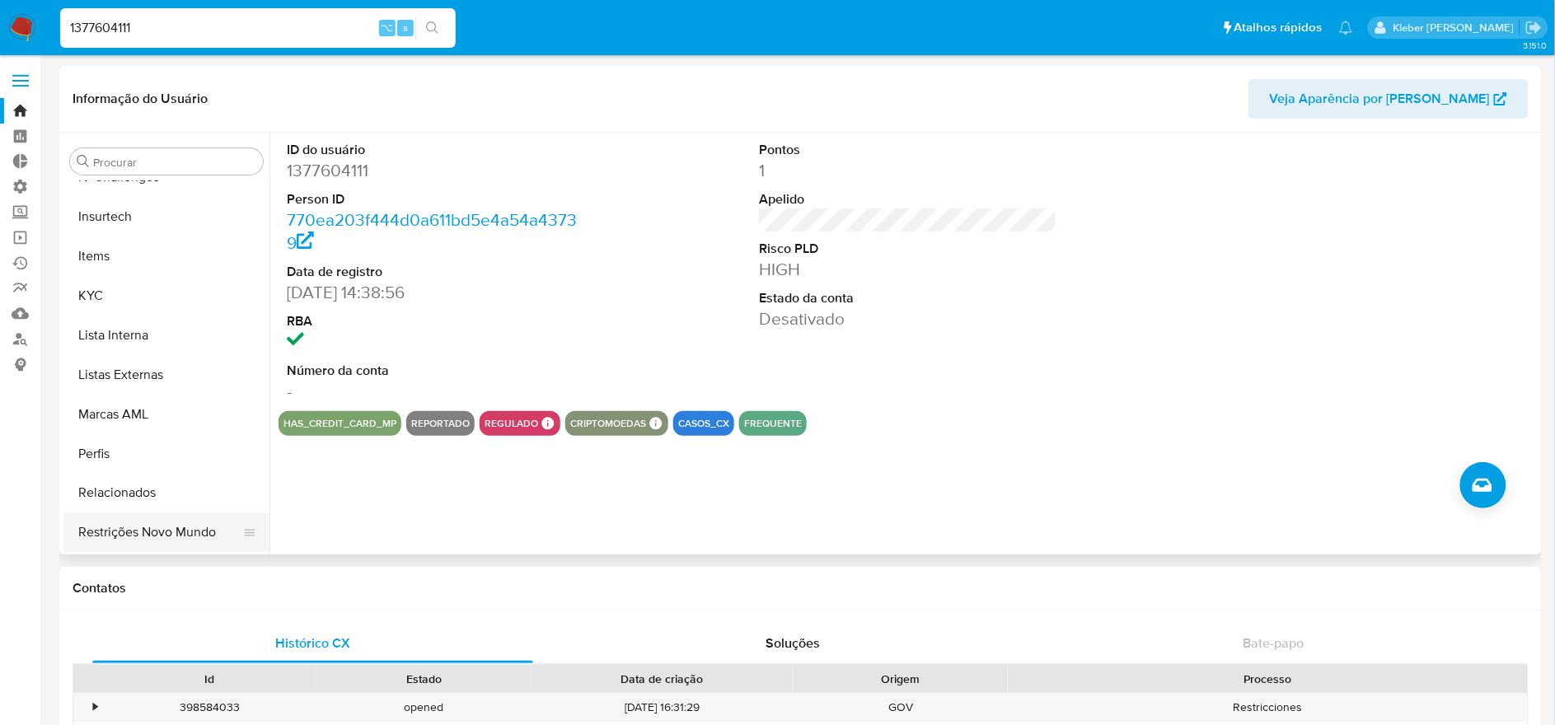
click at [168, 521] on button "Restrições Novo Mundo" at bounding box center [159, 533] width 193 height 40
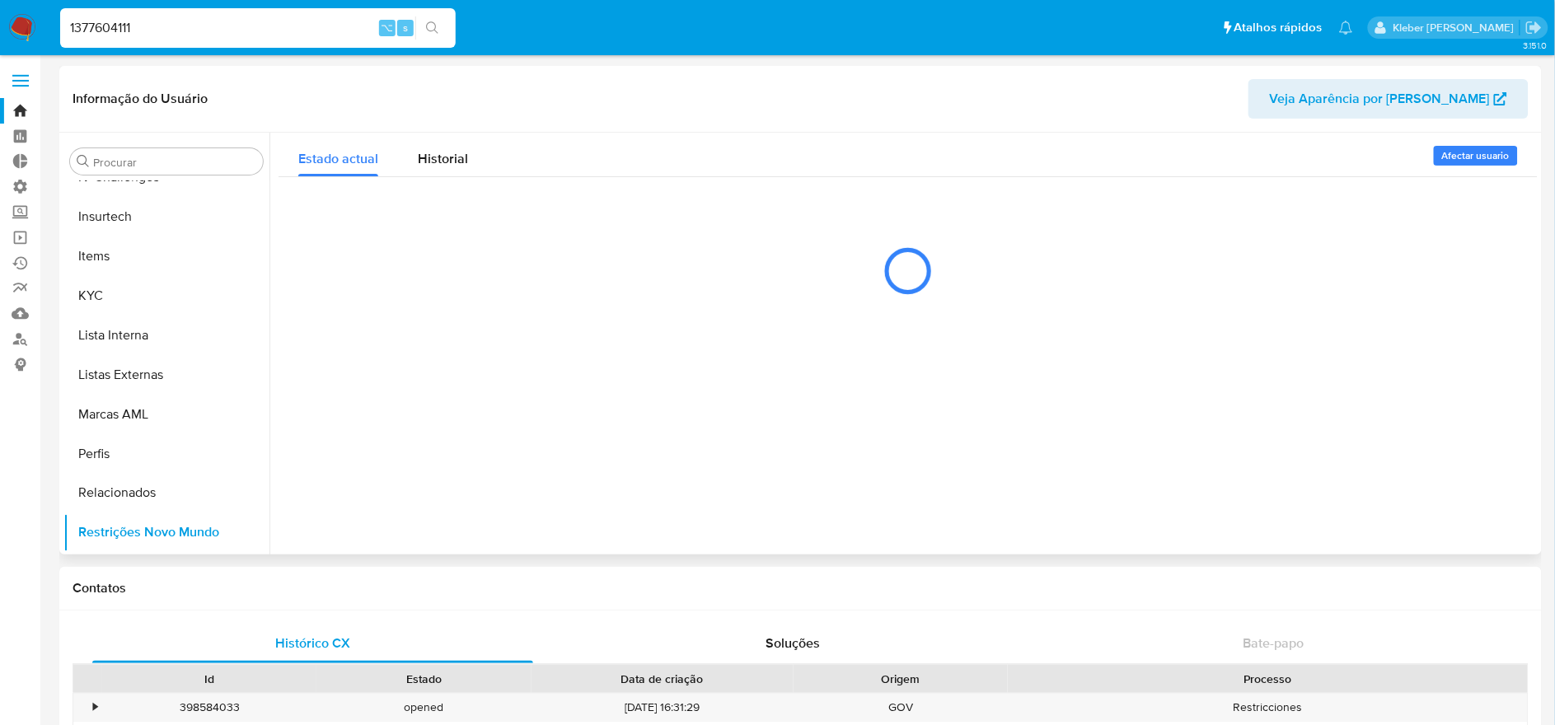
scroll to position [695, 0]
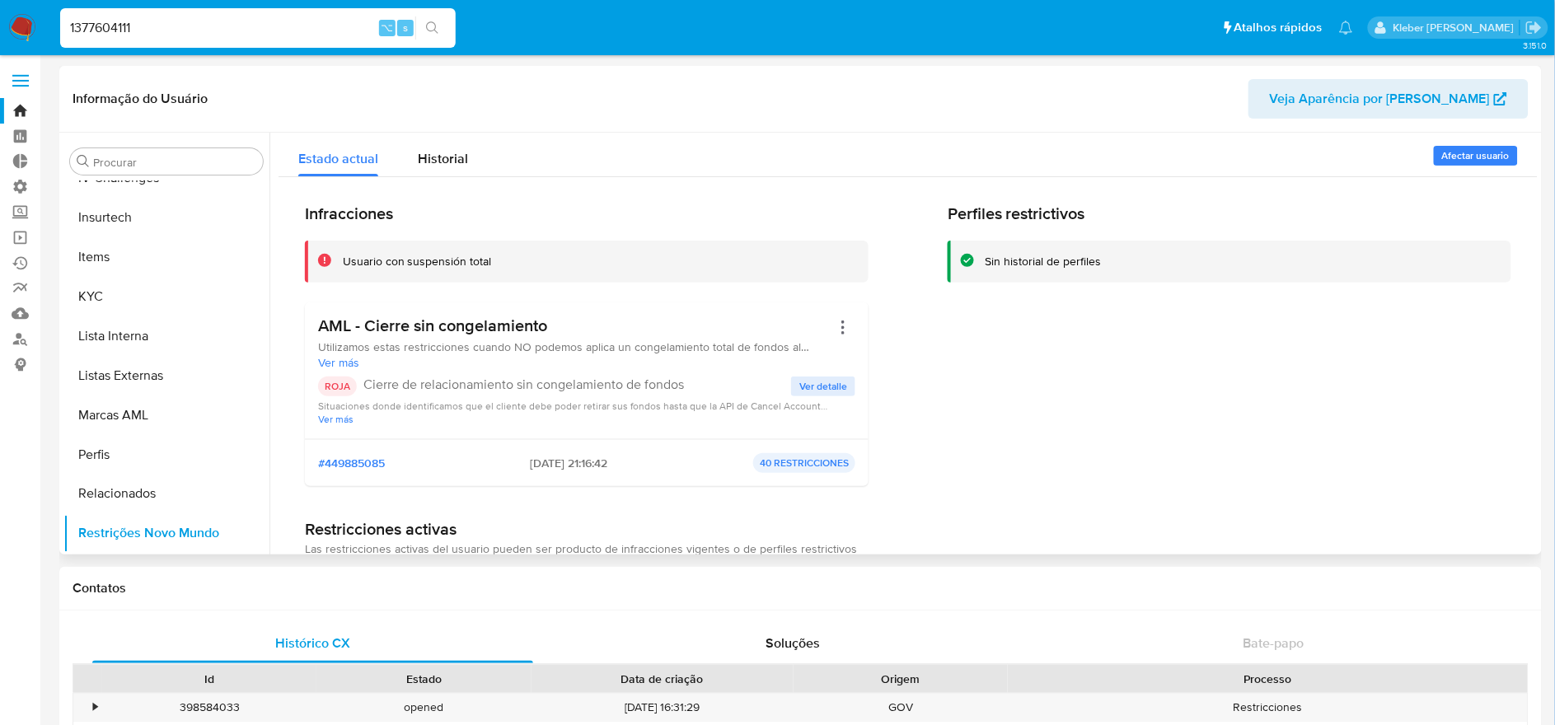
drag, startPoint x: 391, startPoint y: 325, endPoint x: 521, endPoint y: 325, distance: 130.2
click at [521, 325] on h3 "AML - Cierre sin congelamiento" at bounding box center [574, 326] width 512 height 21
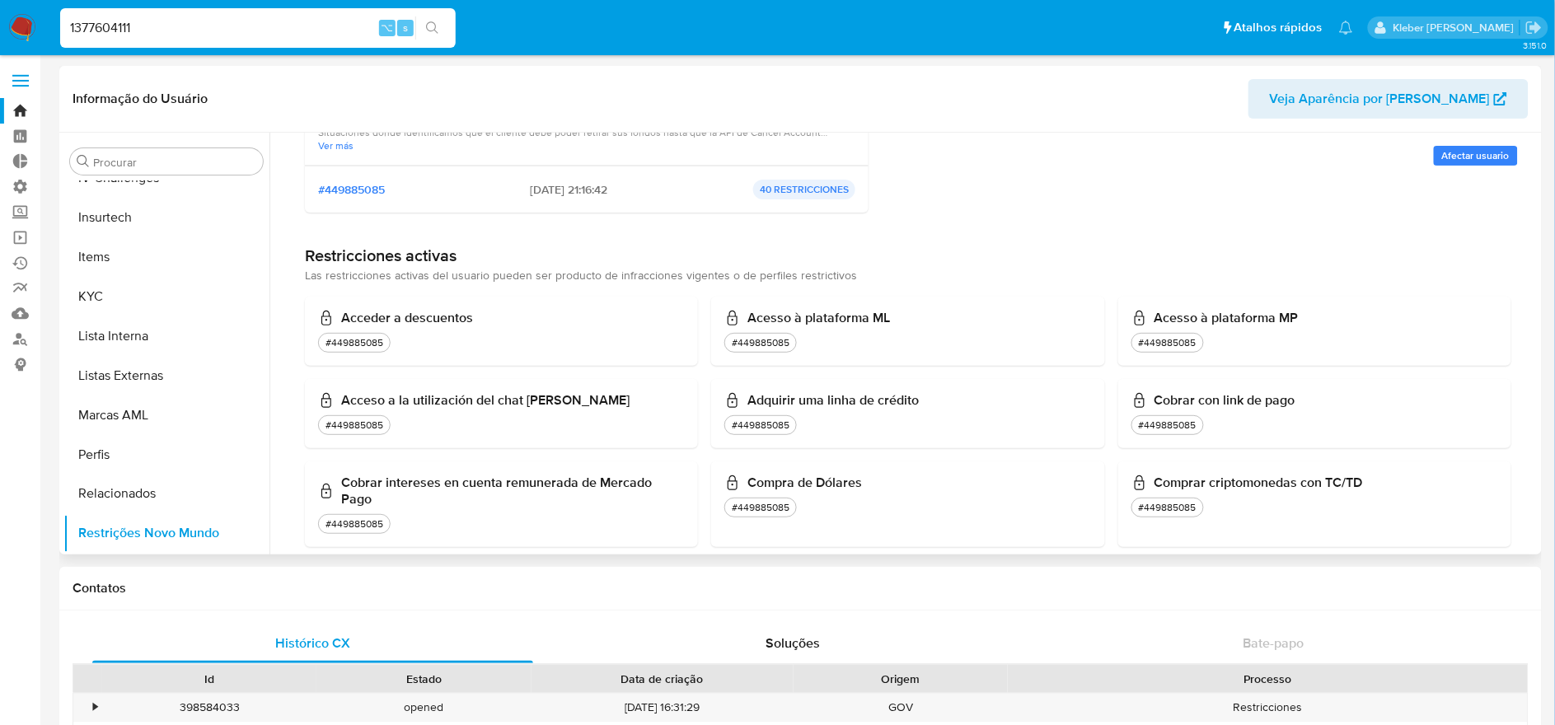
scroll to position [349, 0]
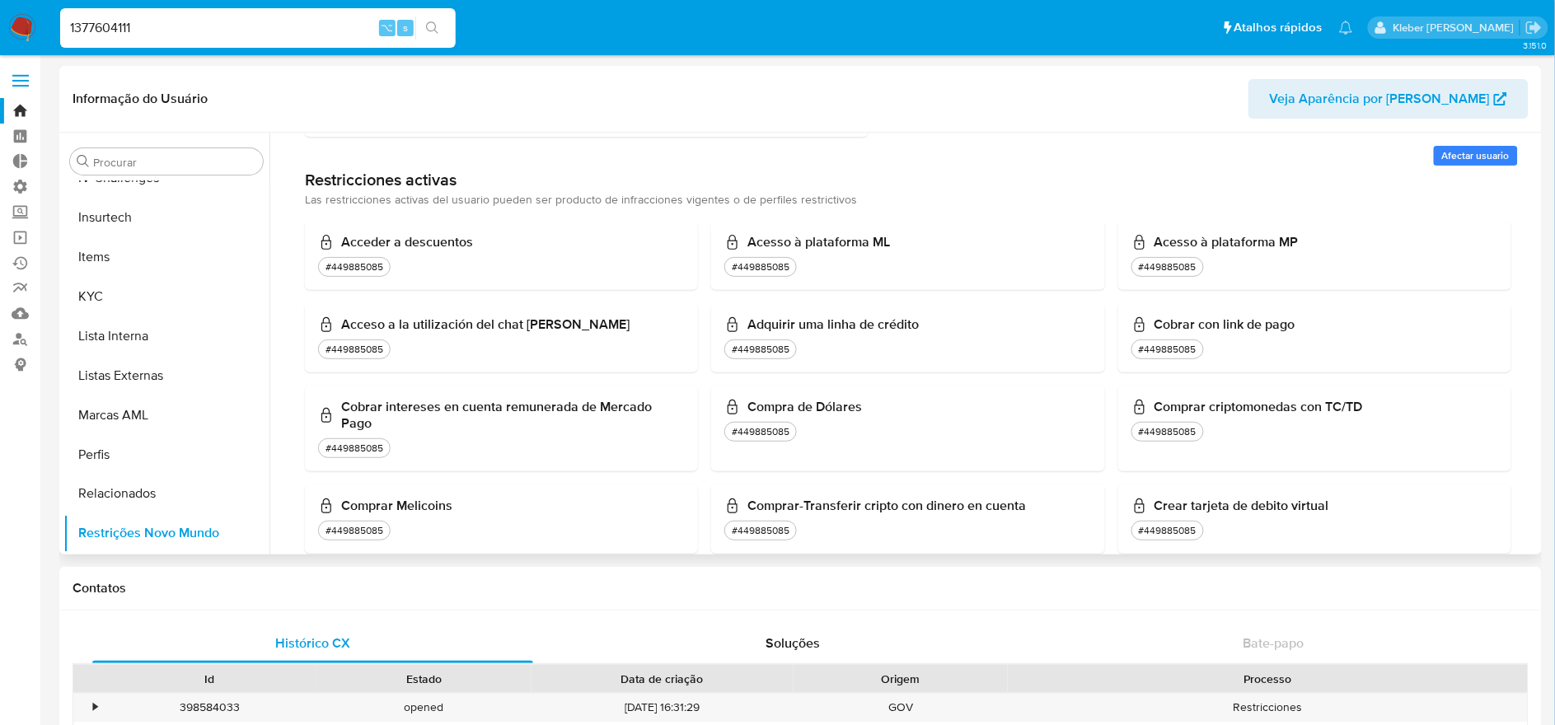
drag, startPoint x: 1174, startPoint y: 244, endPoint x: 1328, endPoint y: 240, distance: 154.1
click at [1328, 240] on h3 "Acesso à plataforma MP" at bounding box center [1314, 242] width 367 height 16
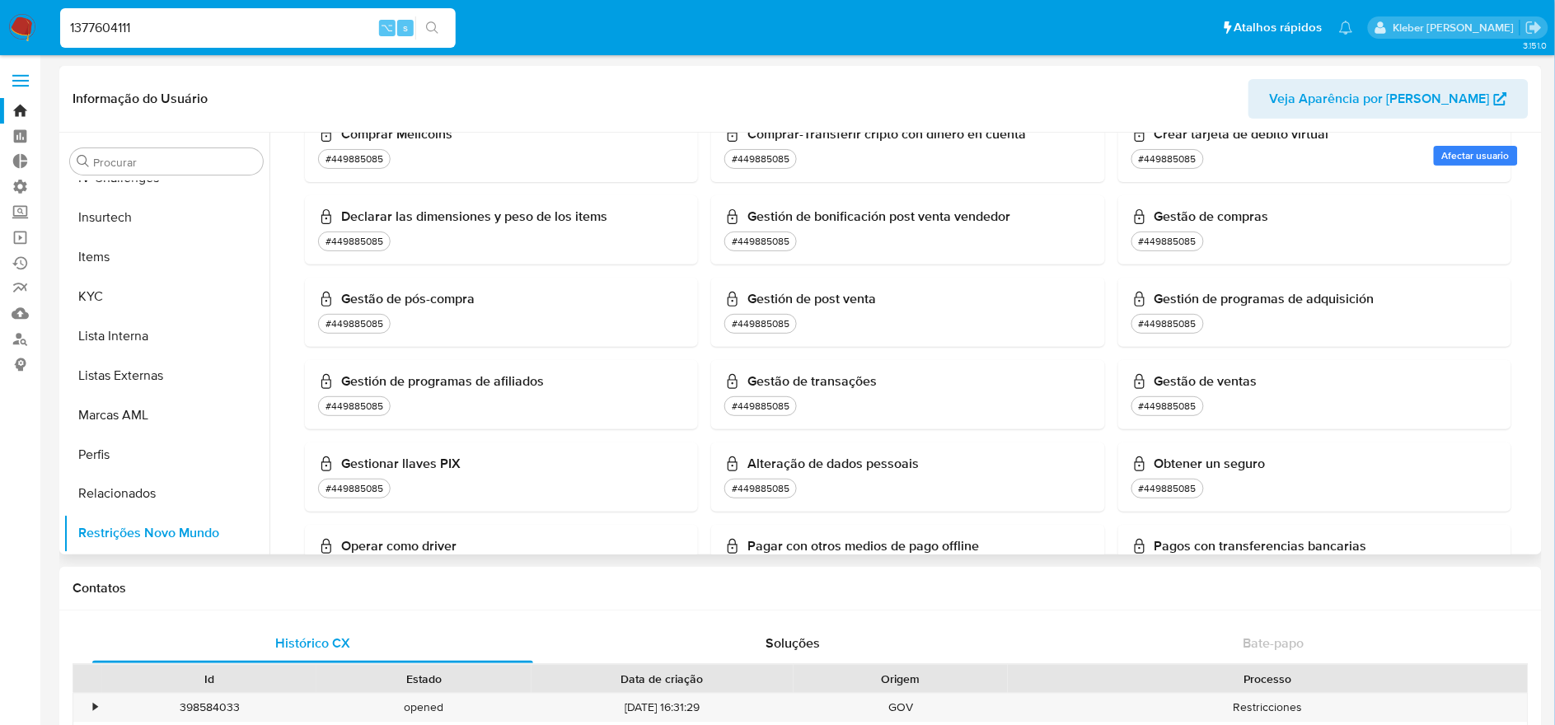
scroll to position [748, 0]
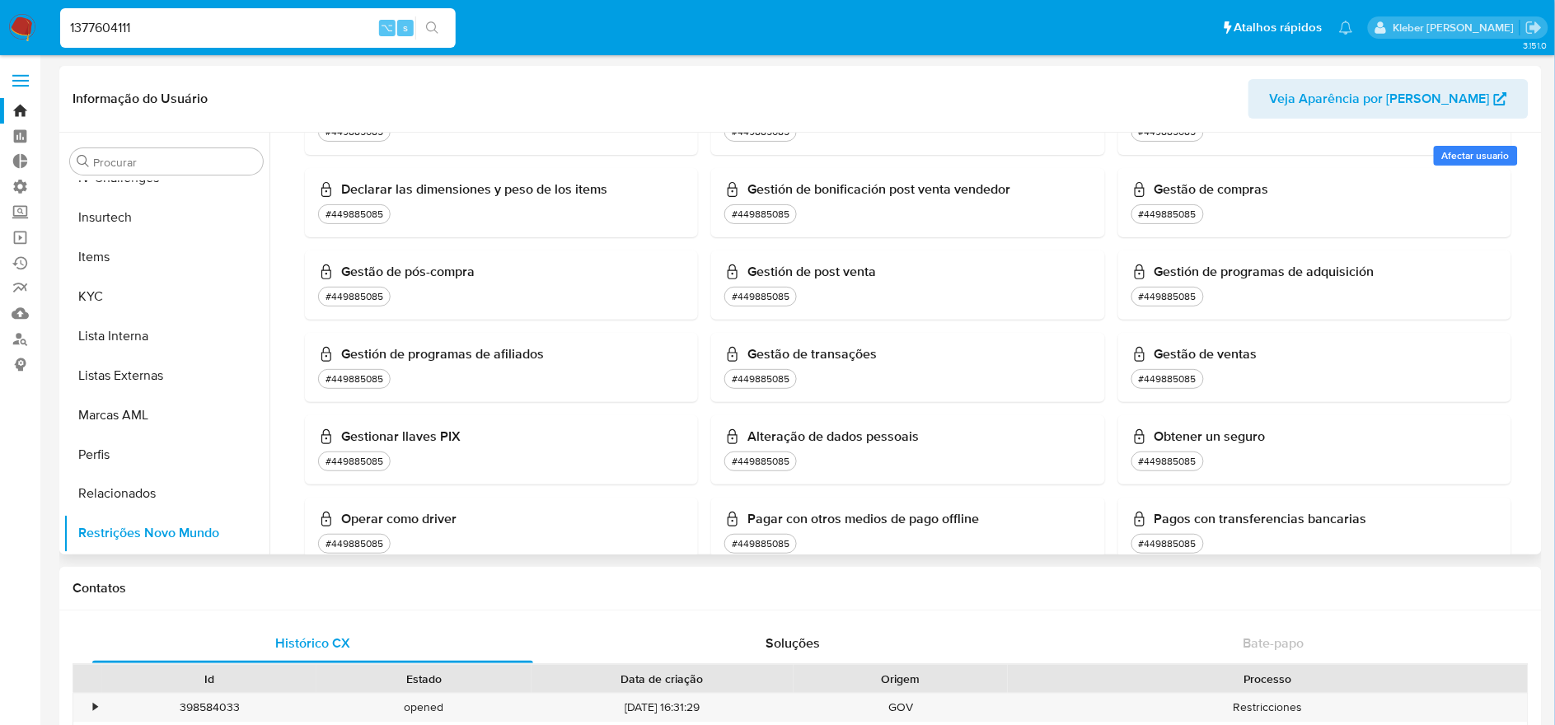
drag, startPoint x: 386, startPoint y: 419, endPoint x: 438, endPoint y: 418, distance: 52.7
click at [439, 428] on h3 "Gestionar llaves PIX" at bounding box center [501, 436] width 367 height 16
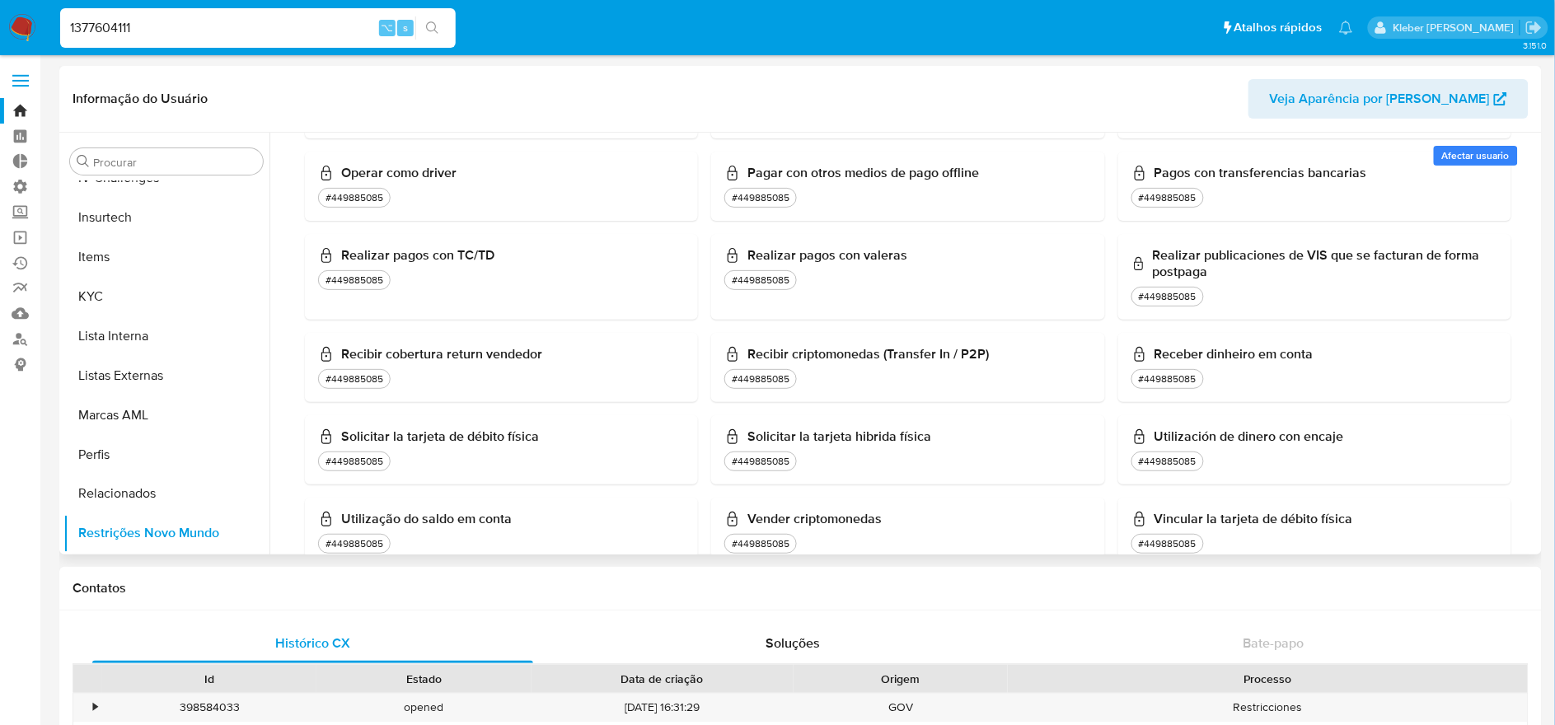
scroll to position [1124, 0]
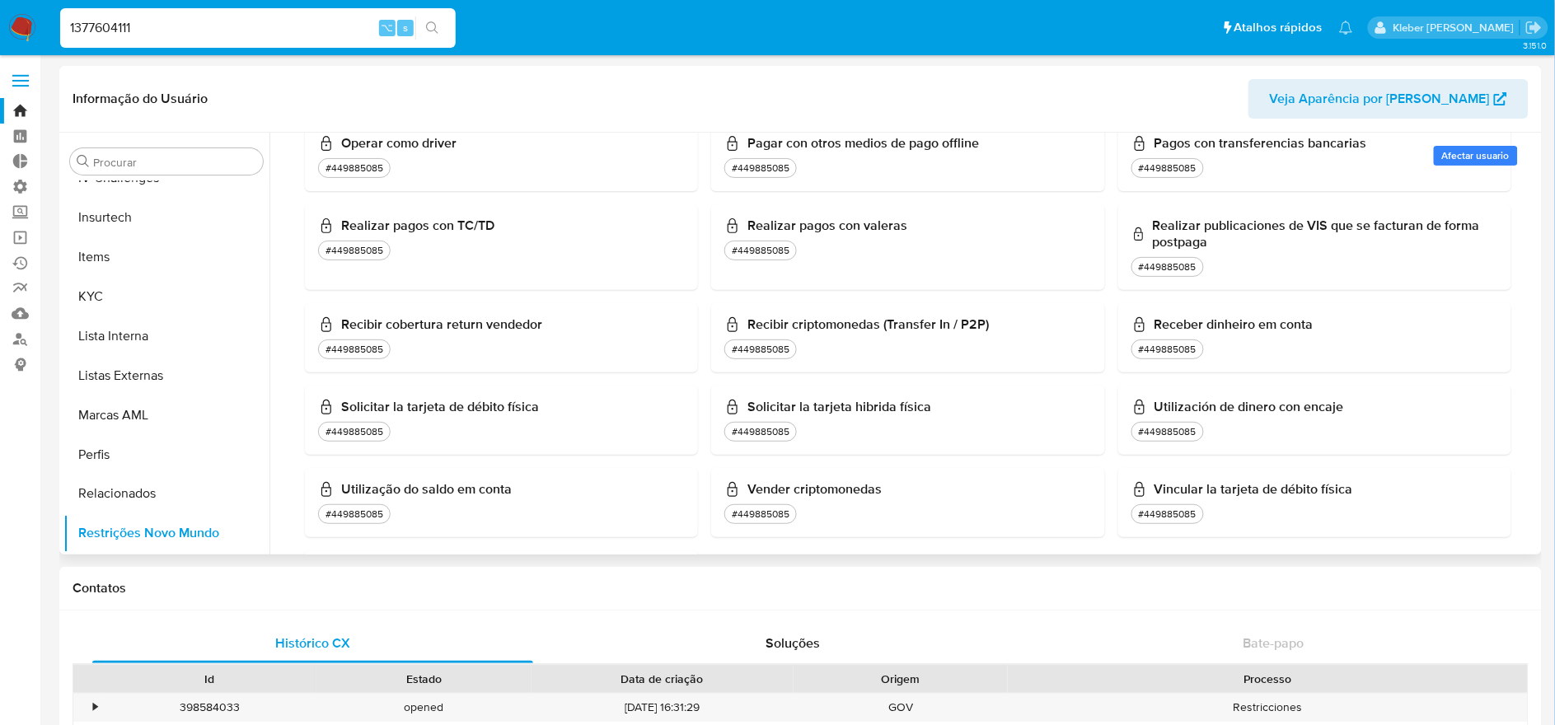
drag, startPoint x: 360, startPoint y: 468, endPoint x: 526, endPoint y: 466, distance: 165.6
click at [526, 481] on h3 "Utilização do saldo em conta" at bounding box center [501, 489] width 367 height 16
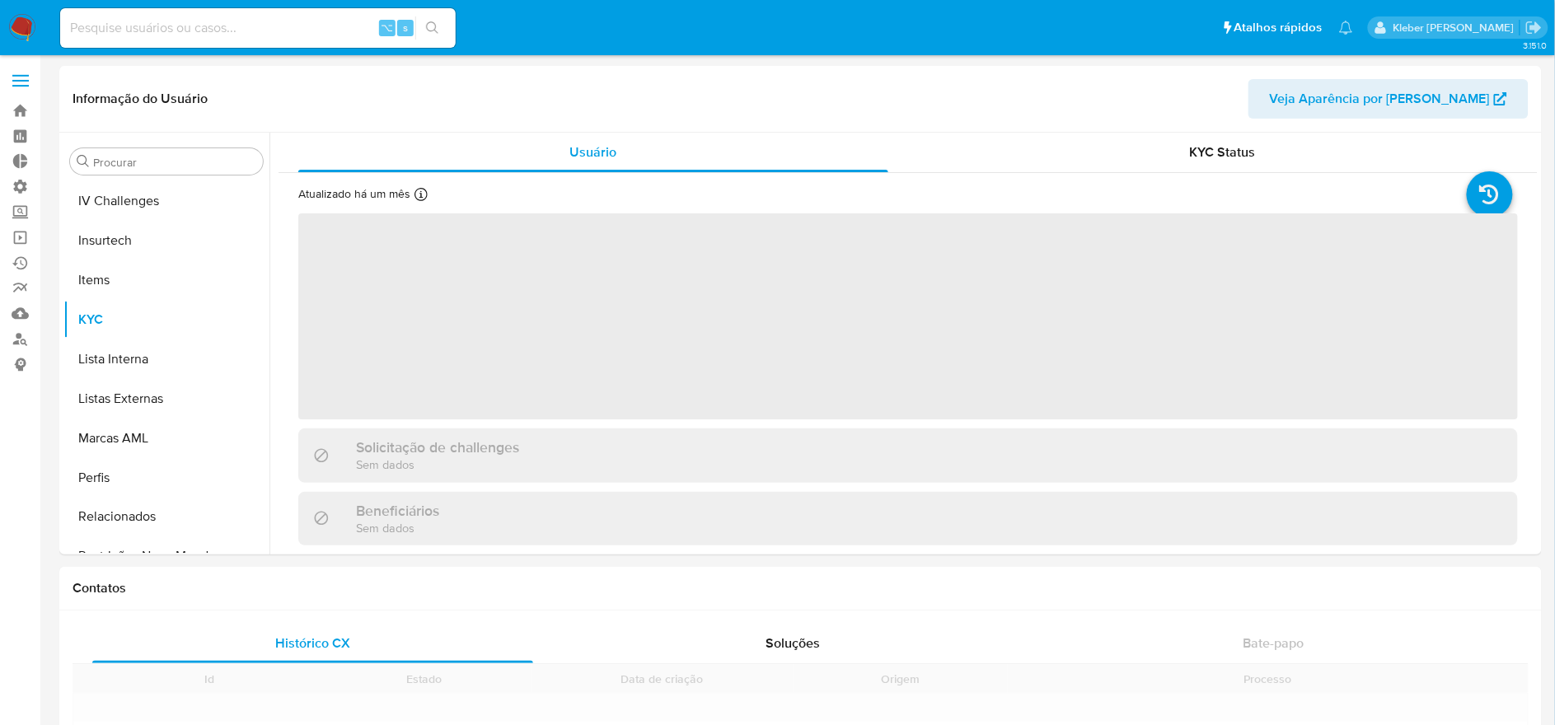
scroll to position [695, 0]
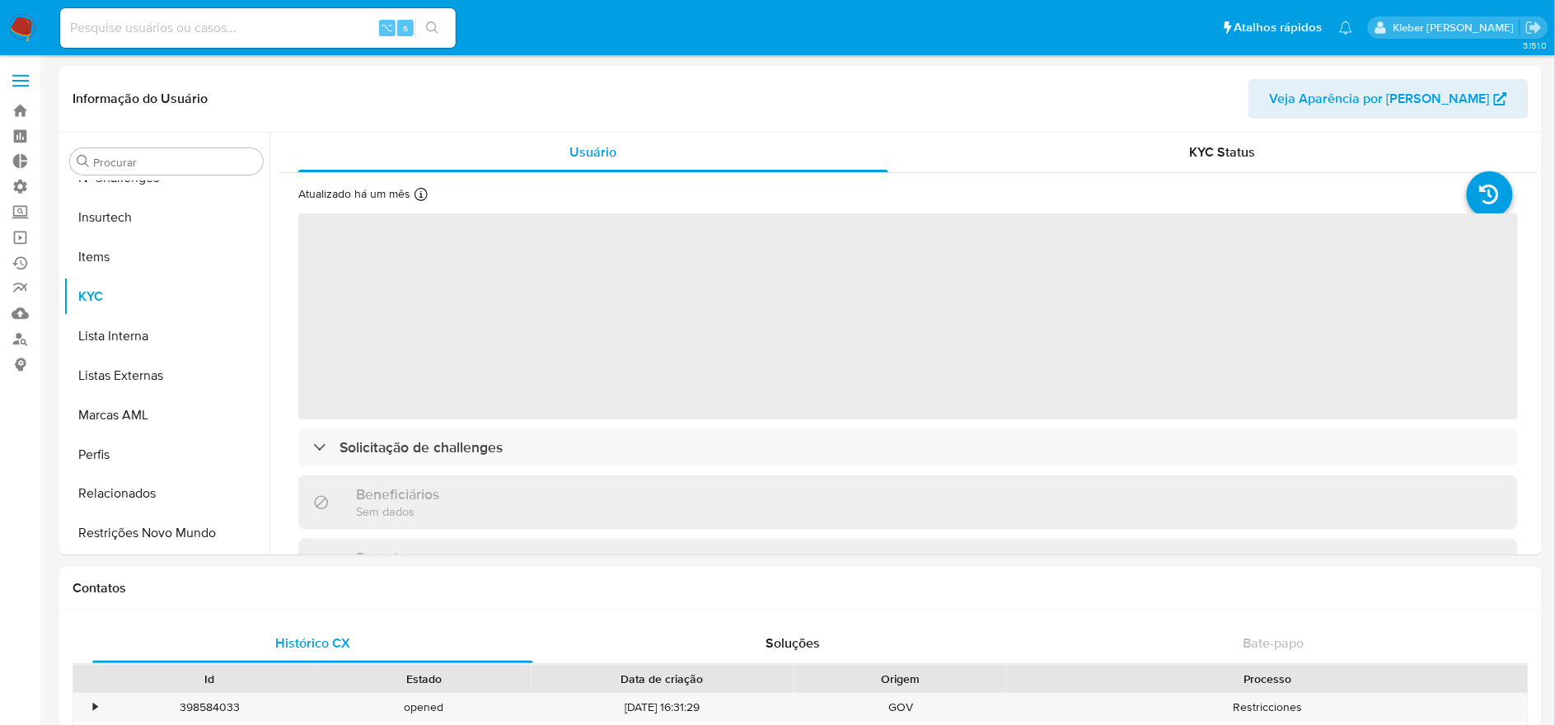
click at [184, 33] on input at bounding box center [257, 27] width 395 height 21
paste input "305852370"
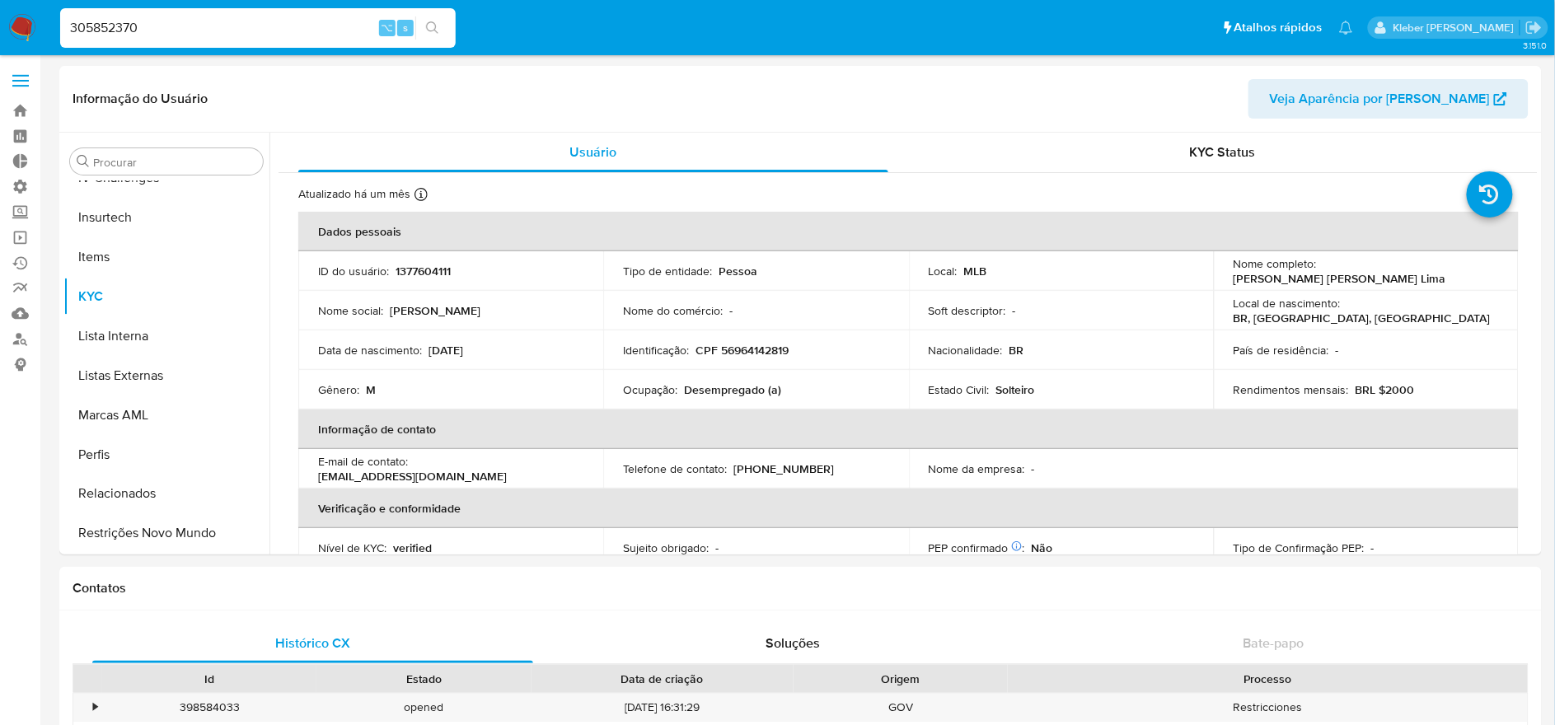
type input "305852370"
select select "10"
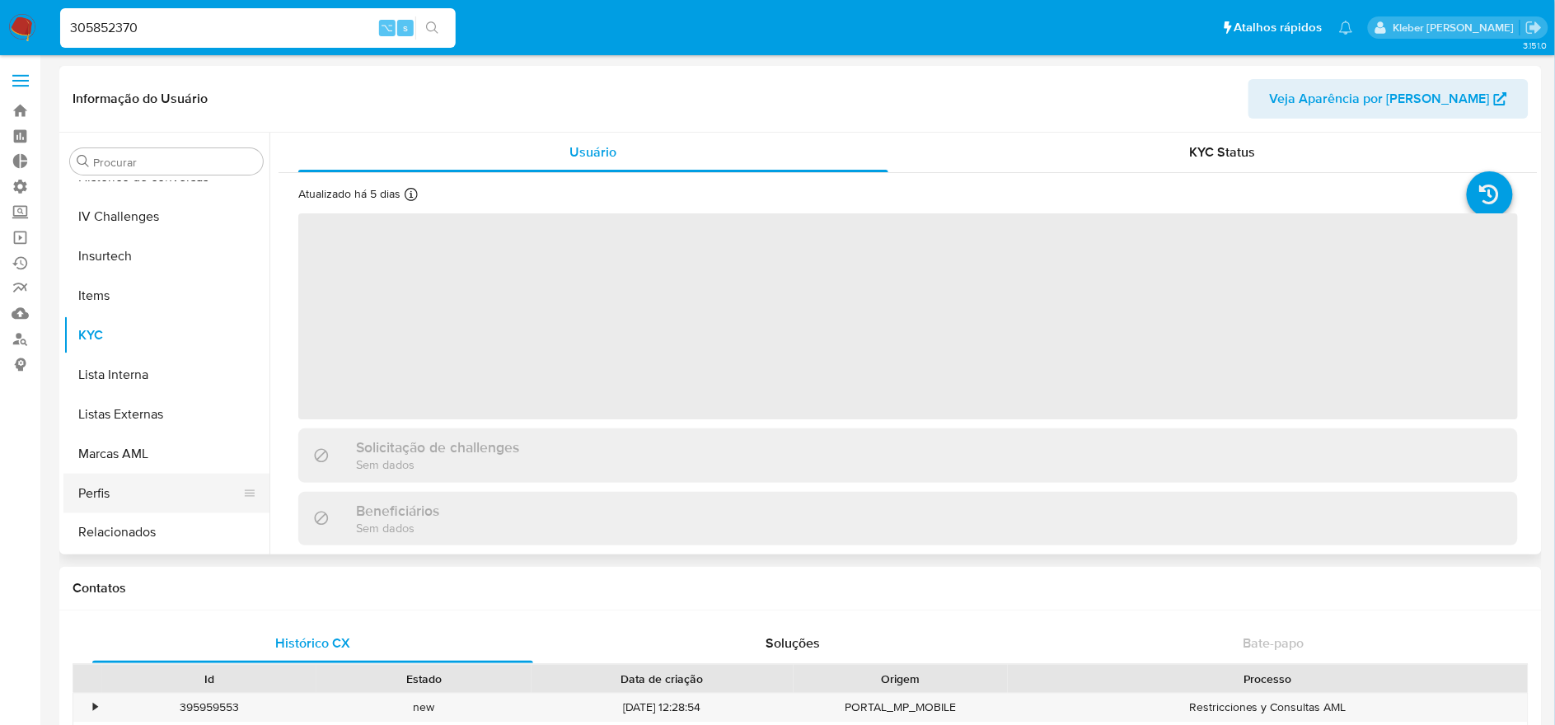
scroll to position [695, 0]
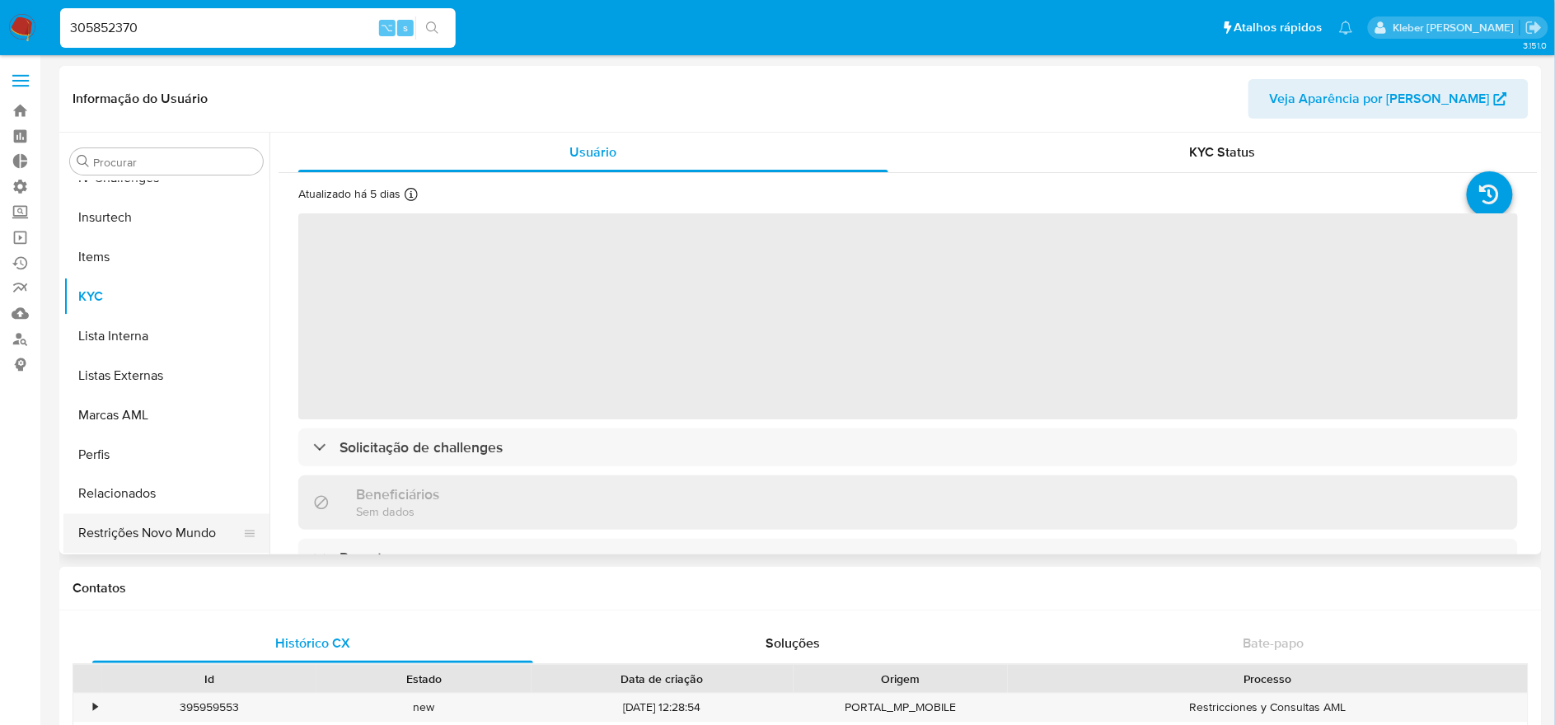
click at [198, 531] on button "Restrições Novo Mundo" at bounding box center [159, 534] width 193 height 40
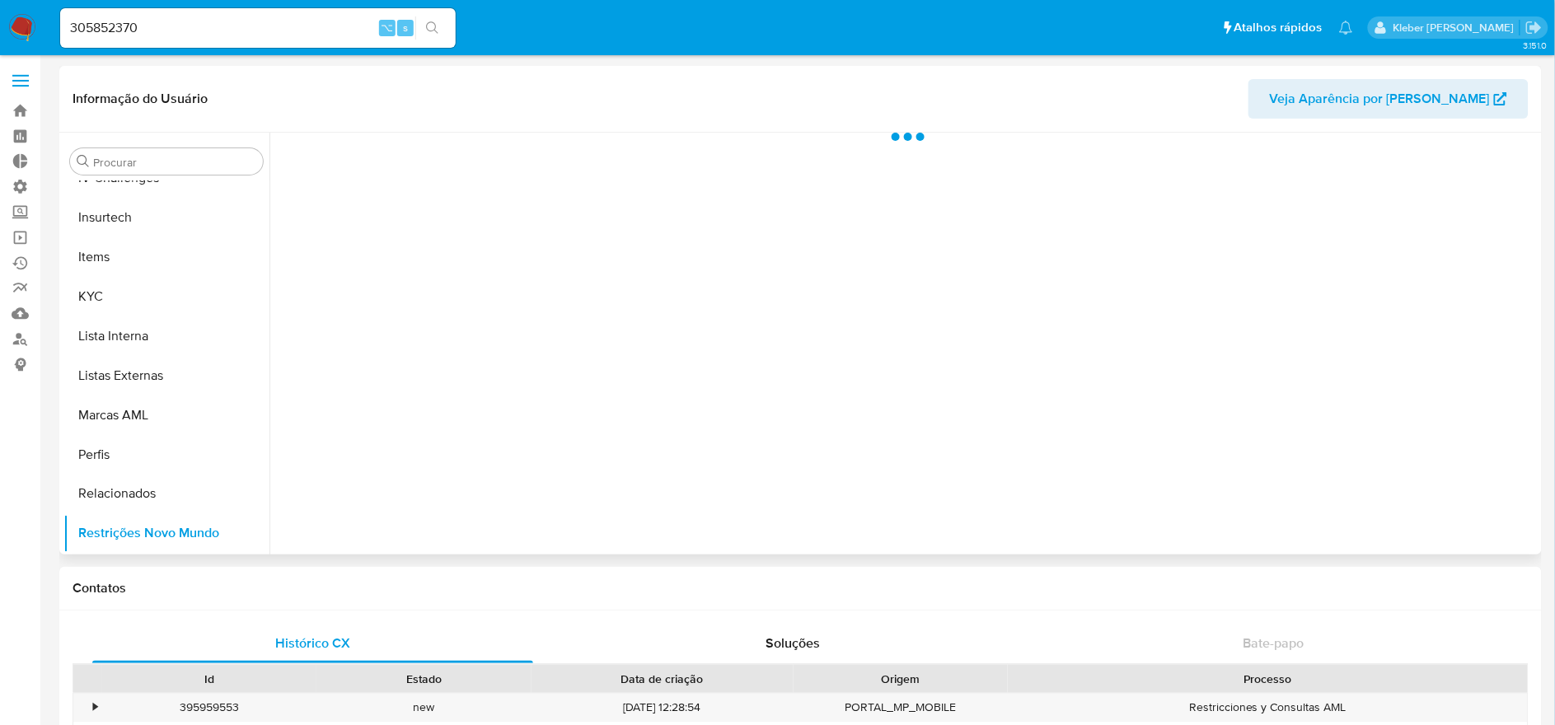
select select "10"
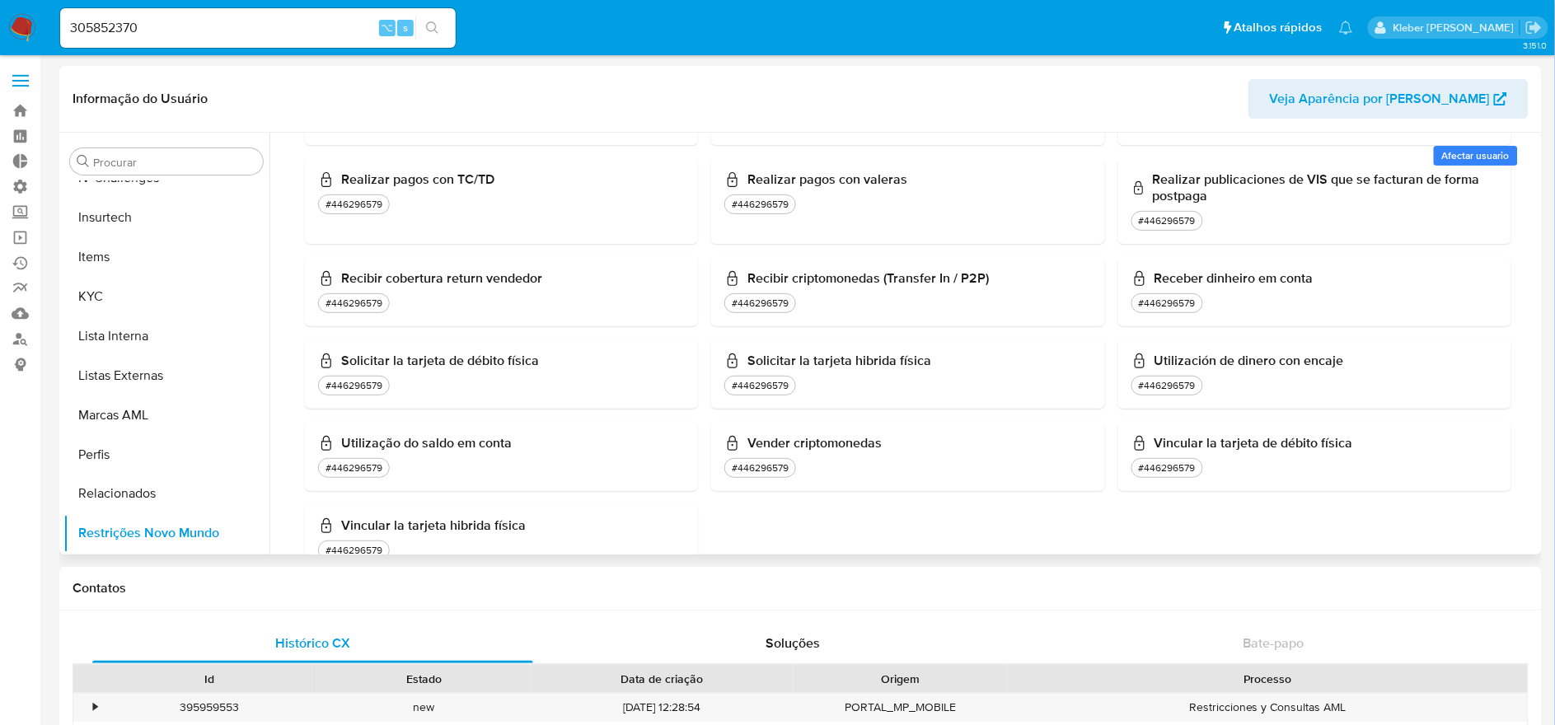
scroll to position [1206, 0]
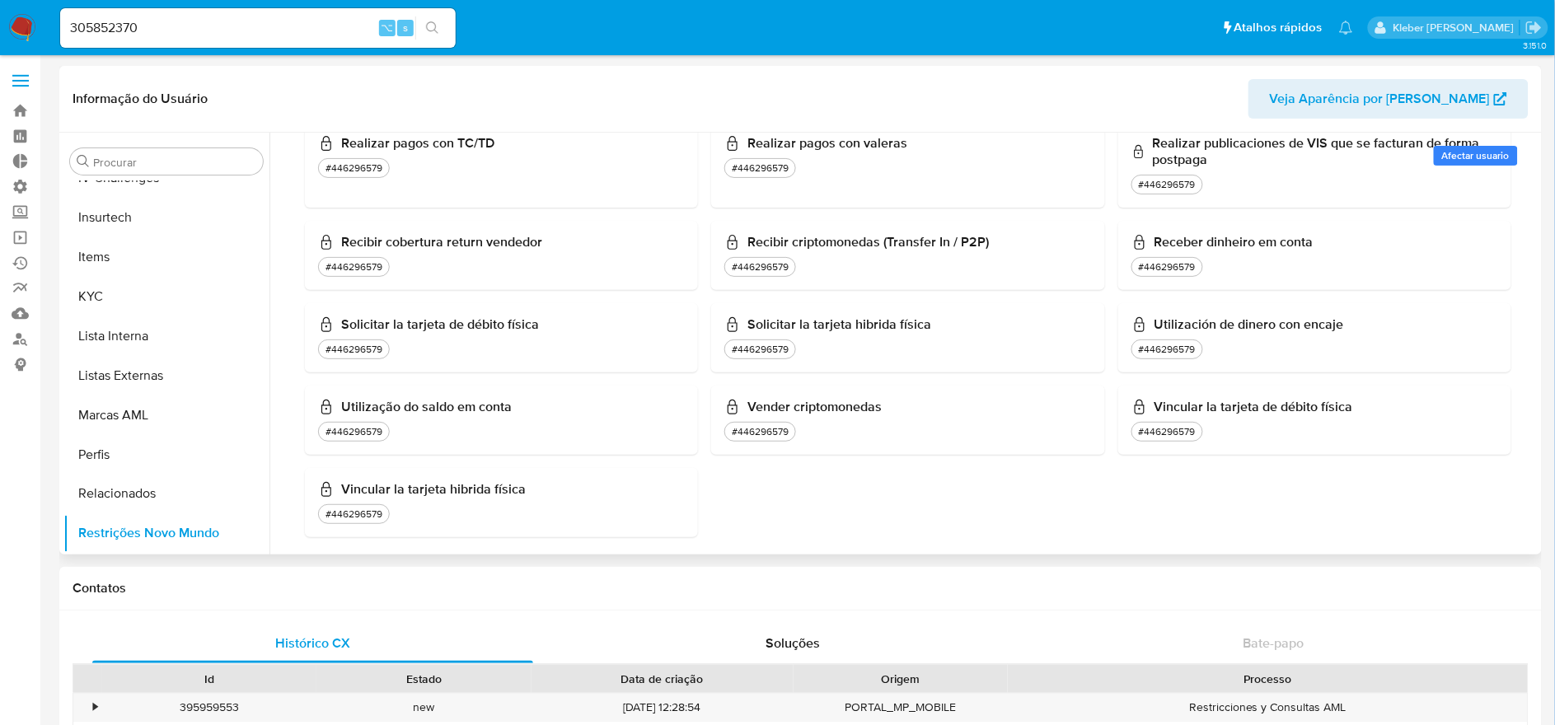
drag, startPoint x: 365, startPoint y: 393, endPoint x: 488, endPoint y: 390, distance: 122.8
click at [488, 399] on h3 "Utilização do saldo em conta" at bounding box center [501, 407] width 367 height 16
